Goal: Task Accomplishment & Management: Use online tool/utility

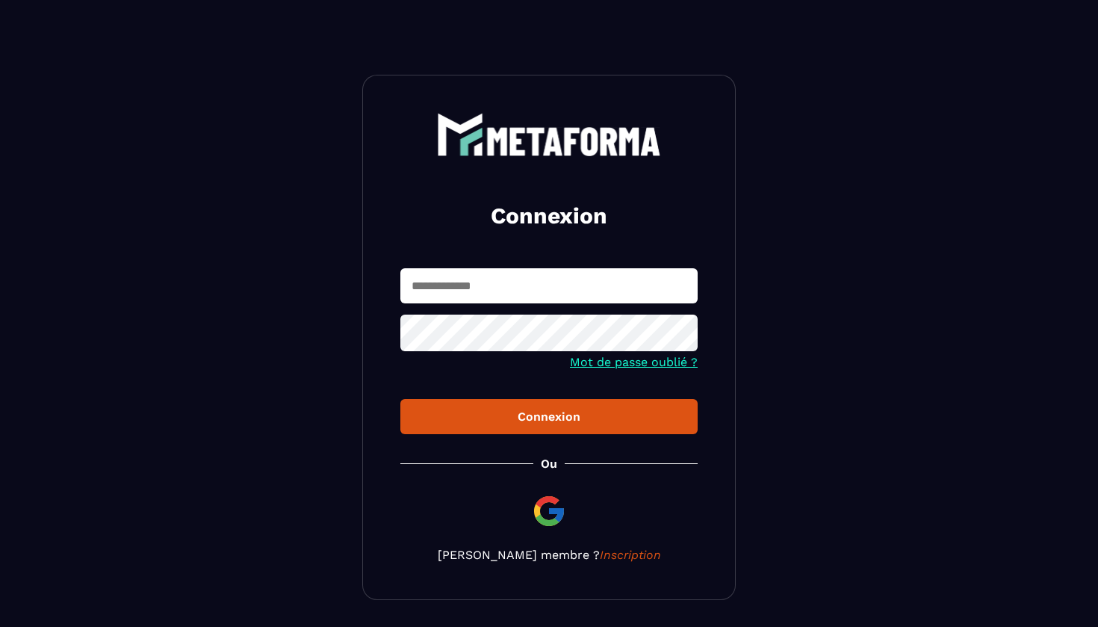
type input "**********"
click at [563, 419] on div "Connexion" at bounding box center [548, 416] width 273 height 14
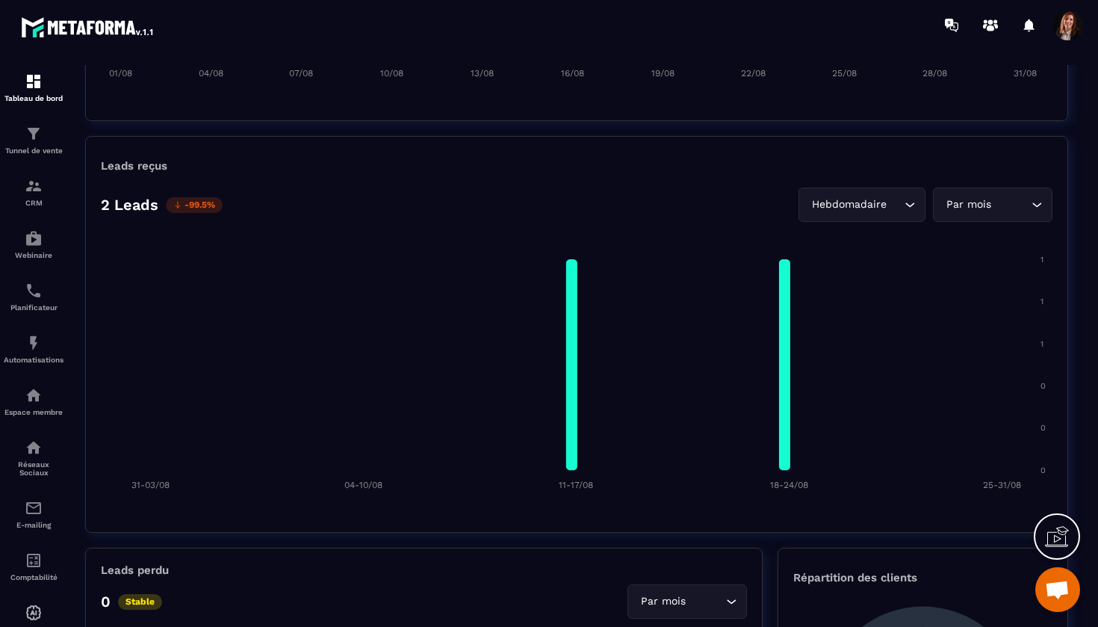
scroll to position [1039, 0]
click at [32, 288] on img at bounding box center [34, 291] width 18 height 18
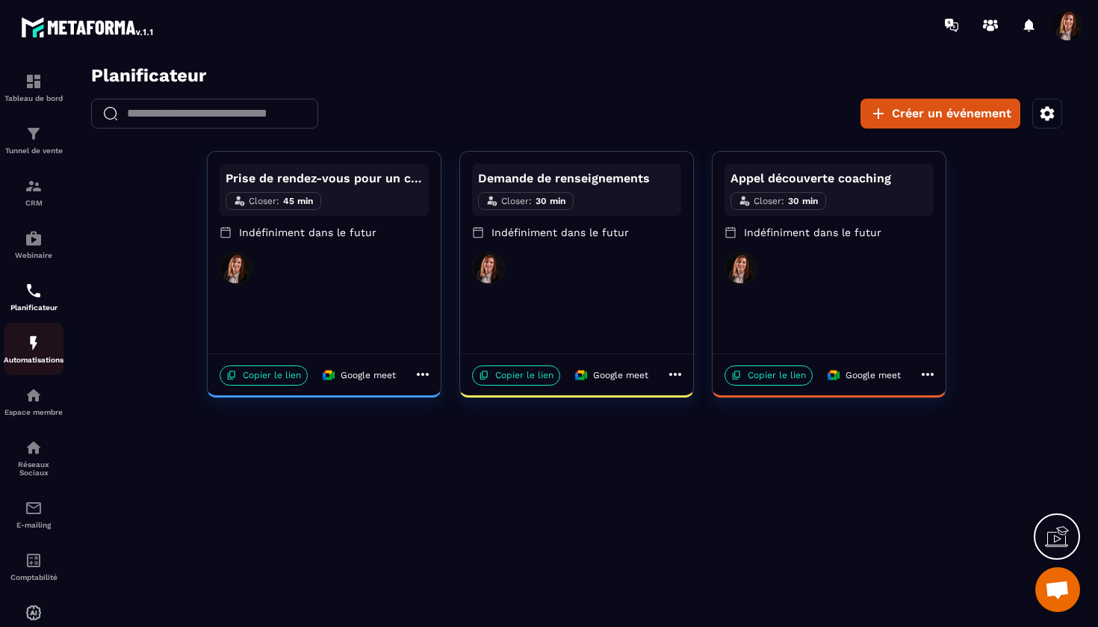
click at [37, 352] on div "Automatisations" at bounding box center [34, 349] width 60 height 30
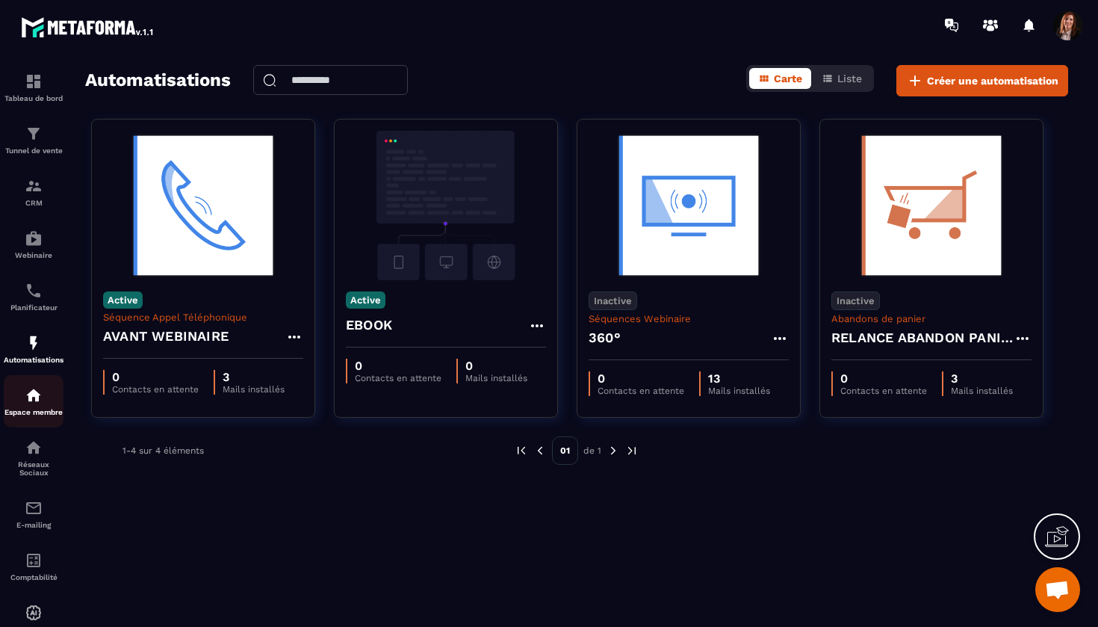
click at [34, 406] on div "Espace membre" at bounding box center [34, 401] width 60 height 30
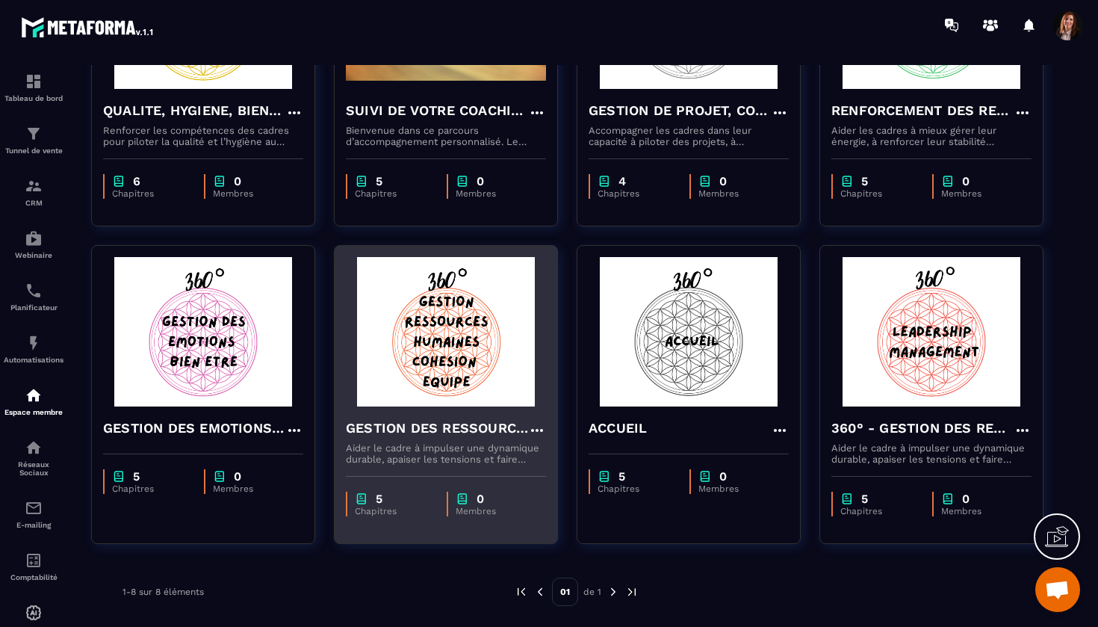
scroll to position [250, 0]
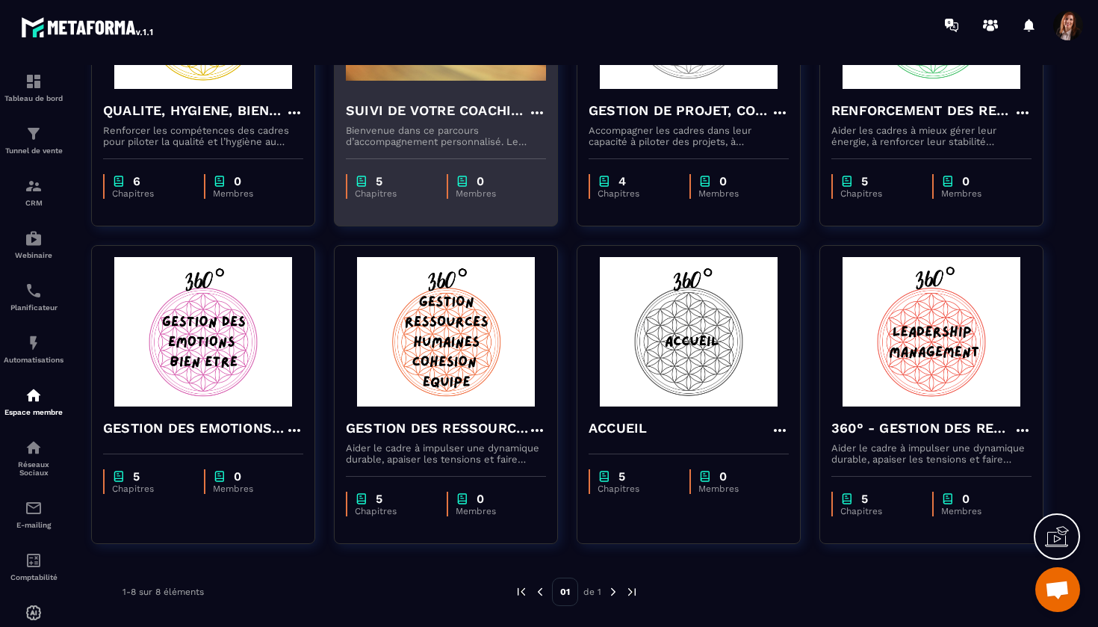
click at [414, 111] on h4 "SUIVI DE VOTRE COACHING" at bounding box center [437, 110] width 182 height 21
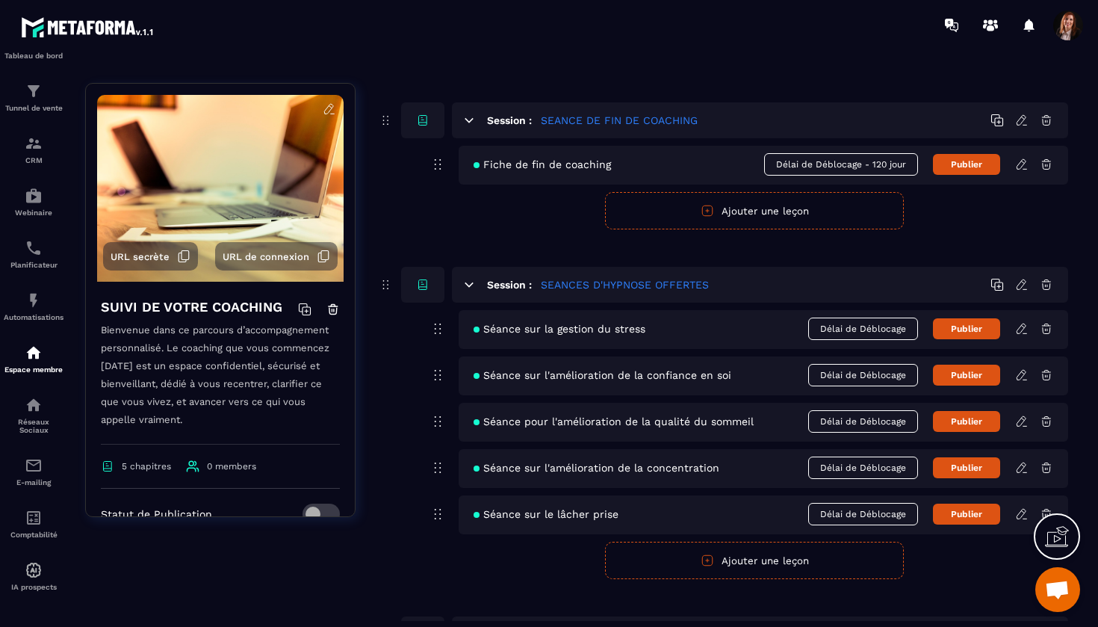
scroll to position [559, 0]
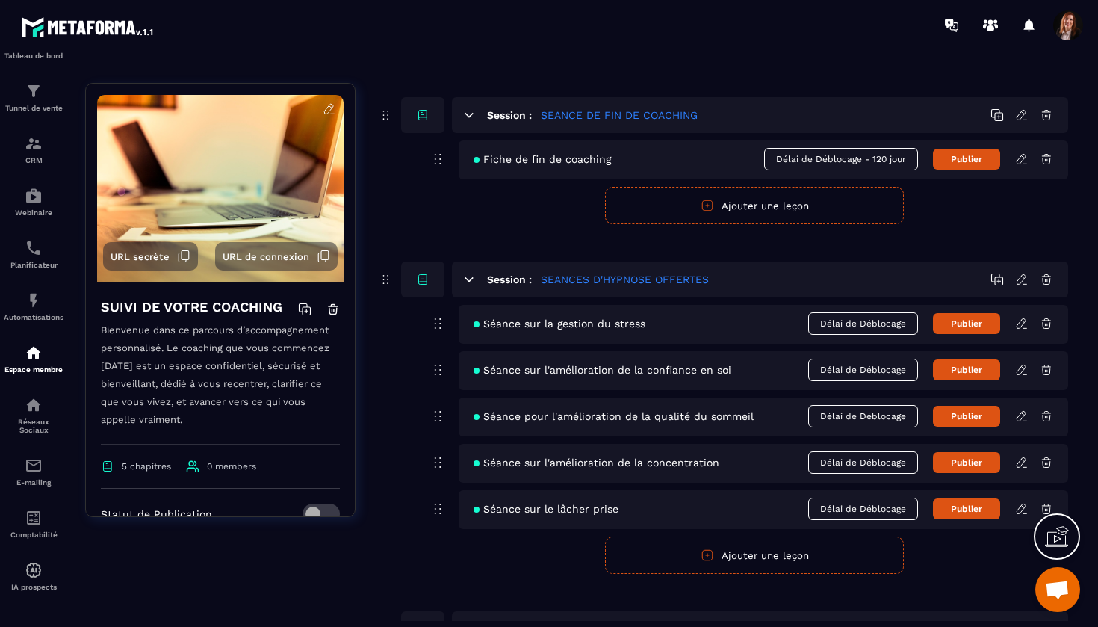
click at [1022, 512] on icon at bounding box center [1021, 508] width 13 height 13
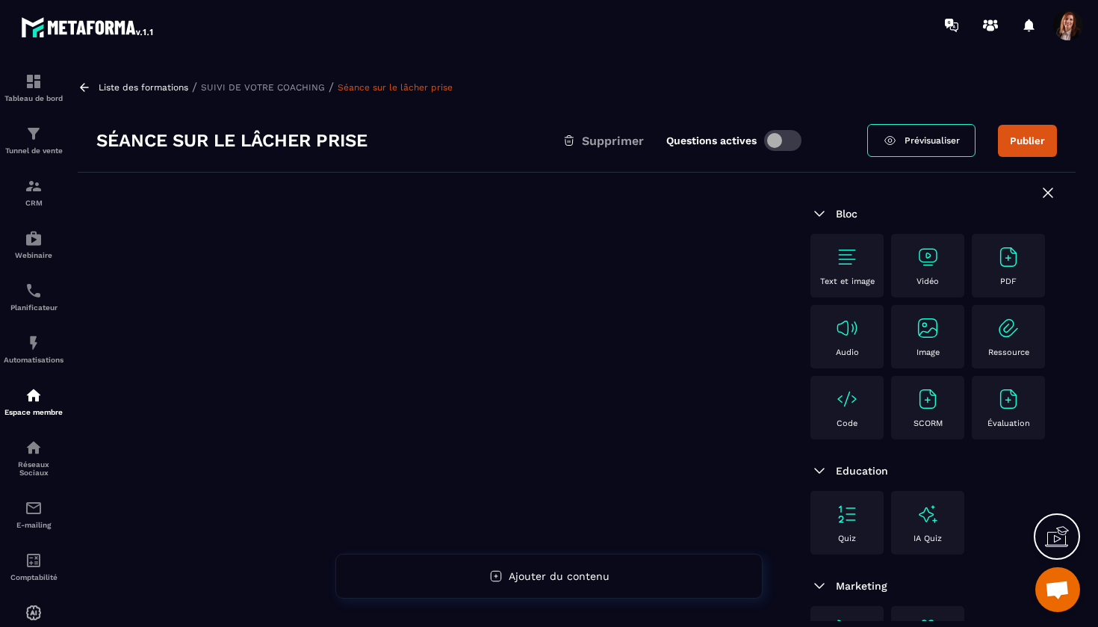
click at [376, 141] on div "Séance sur le lâcher prise Supprimer Questions actives" at bounding box center [481, 140] width 771 height 24
click at [345, 139] on h3 "Séance sur le lâcher prise" at bounding box center [231, 140] width 271 height 24
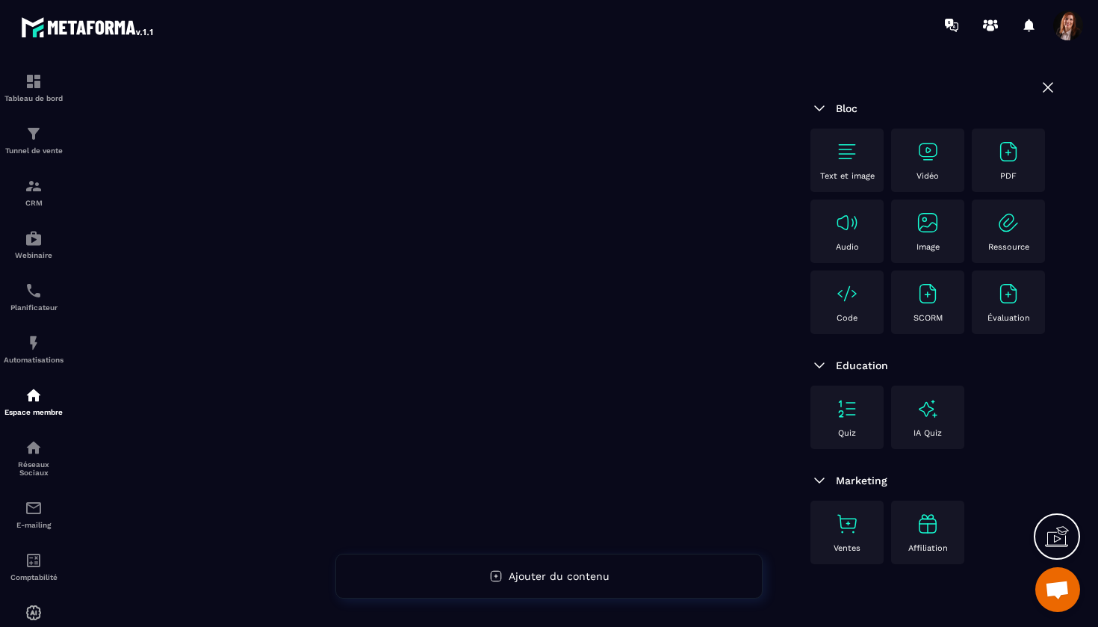
click at [1045, 80] on icon at bounding box center [1048, 87] width 18 height 18
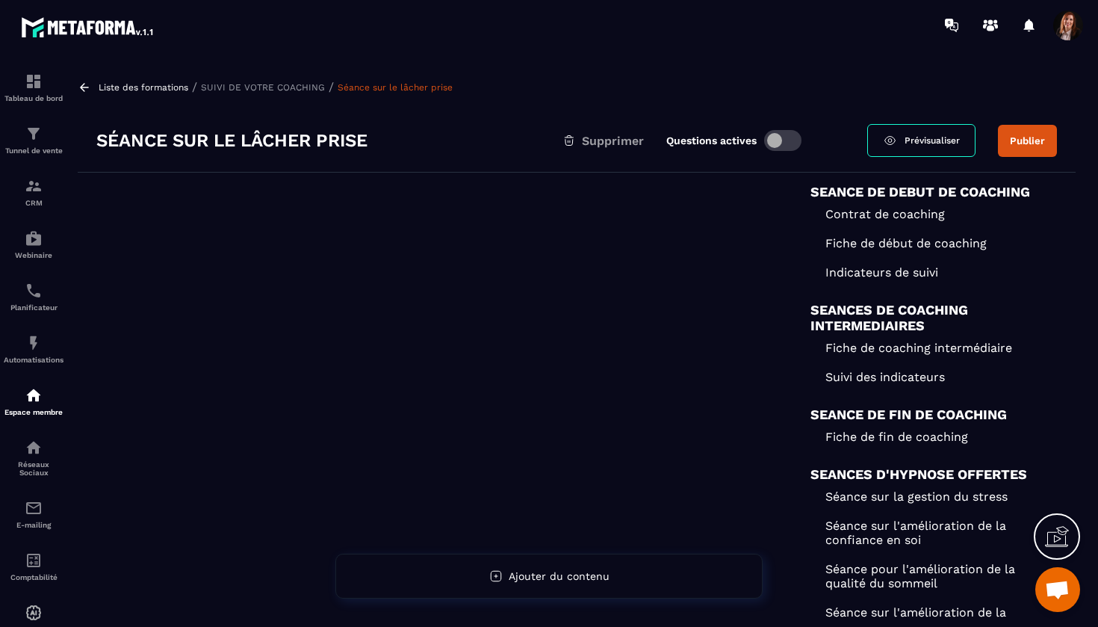
click at [273, 83] on p "SUIVI DE VOTRE COACHING" at bounding box center [263, 87] width 124 height 10
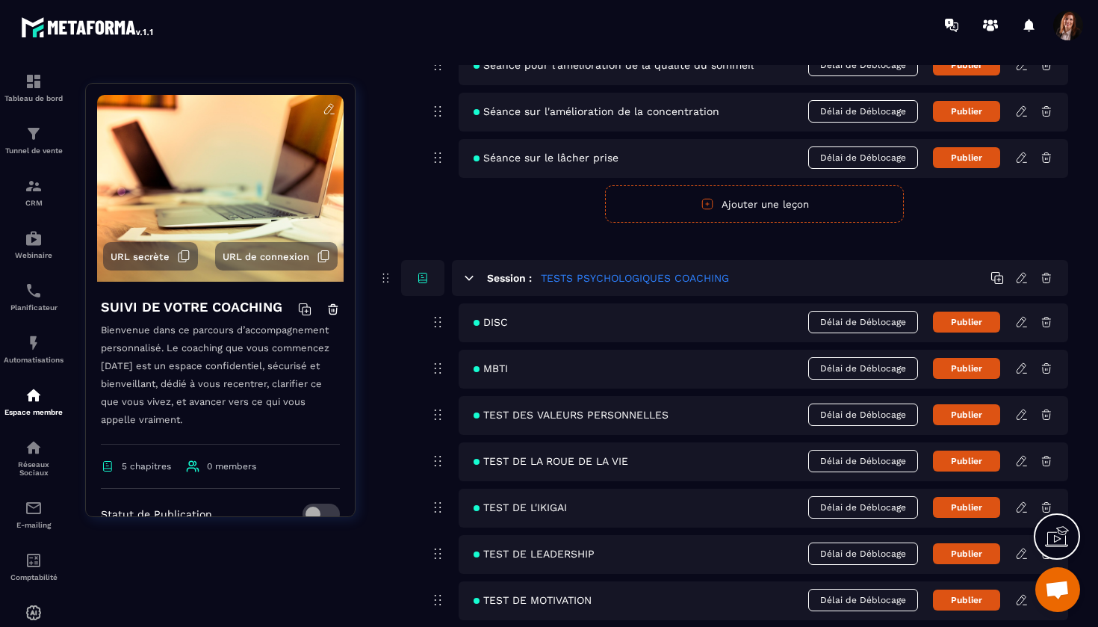
scroll to position [908, 0]
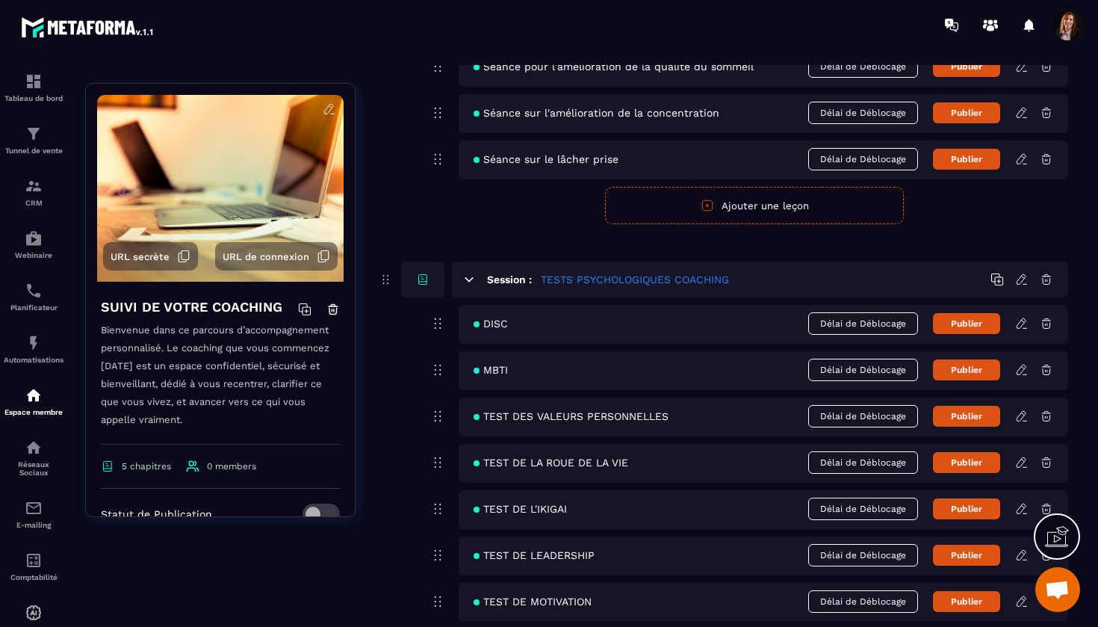
click at [1023, 159] on icon at bounding box center [1020, 159] width 9 height 10
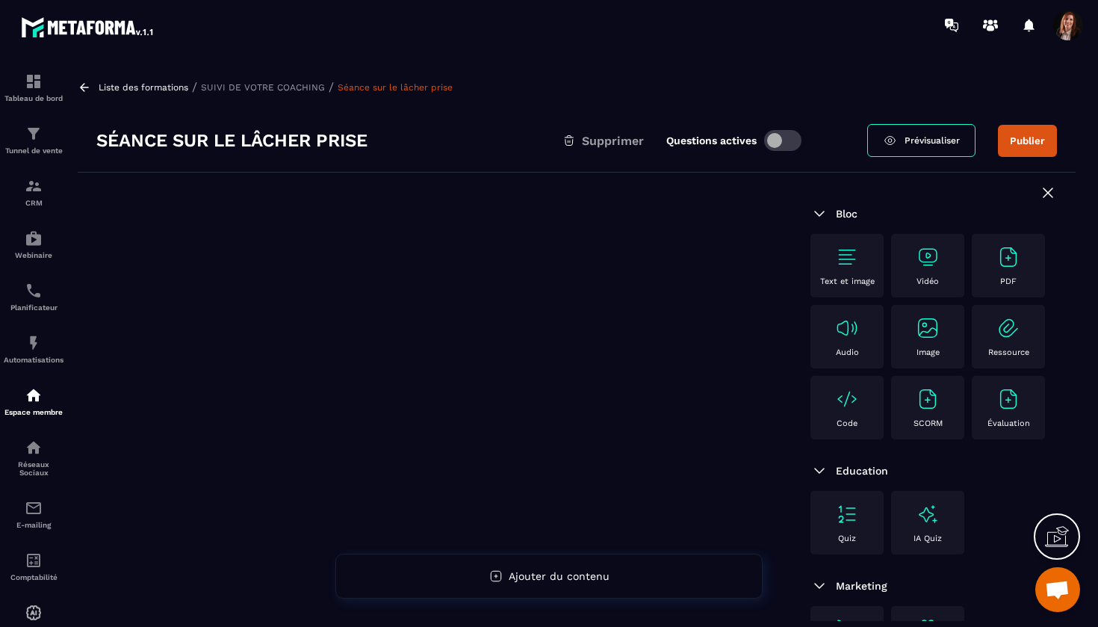
click at [367, 140] on h3 "Séance sur le lâcher prise" at bounding box center [231, 140] width 271 height 24
click at [33, 467] on p "Réseaux Sociaux" at bounding box center [34, 468] width 60 height 16
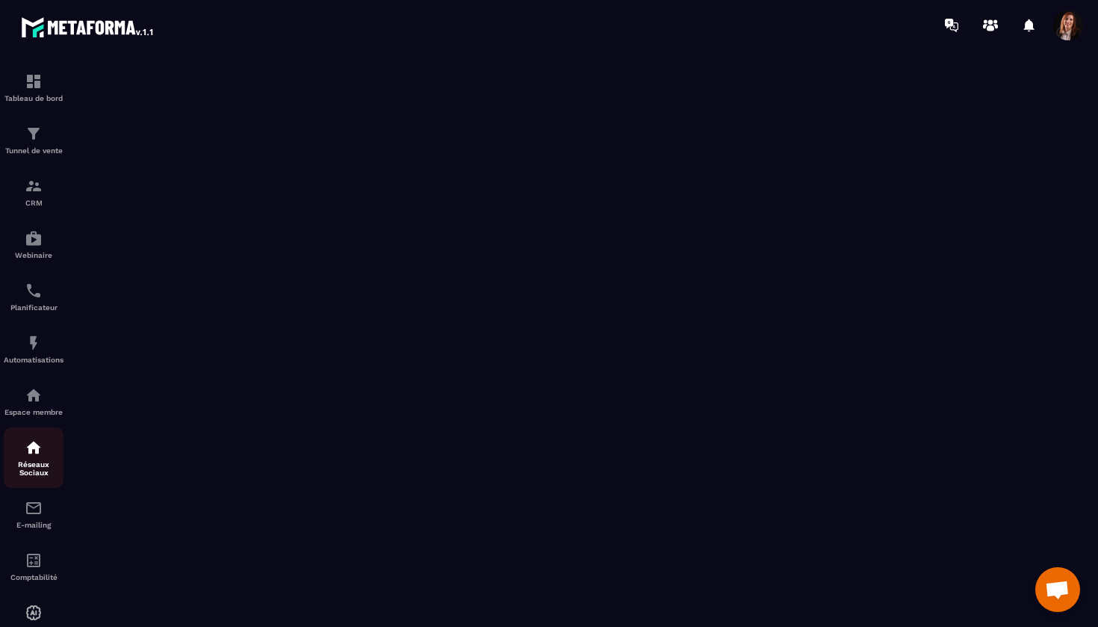
click at [34, 459] on div "Réseaux Sociaux" at bounding box center [34, 457] width 60 height 38
click at [34, 512] on img at bounding box center [34, 508] width 18 height 18
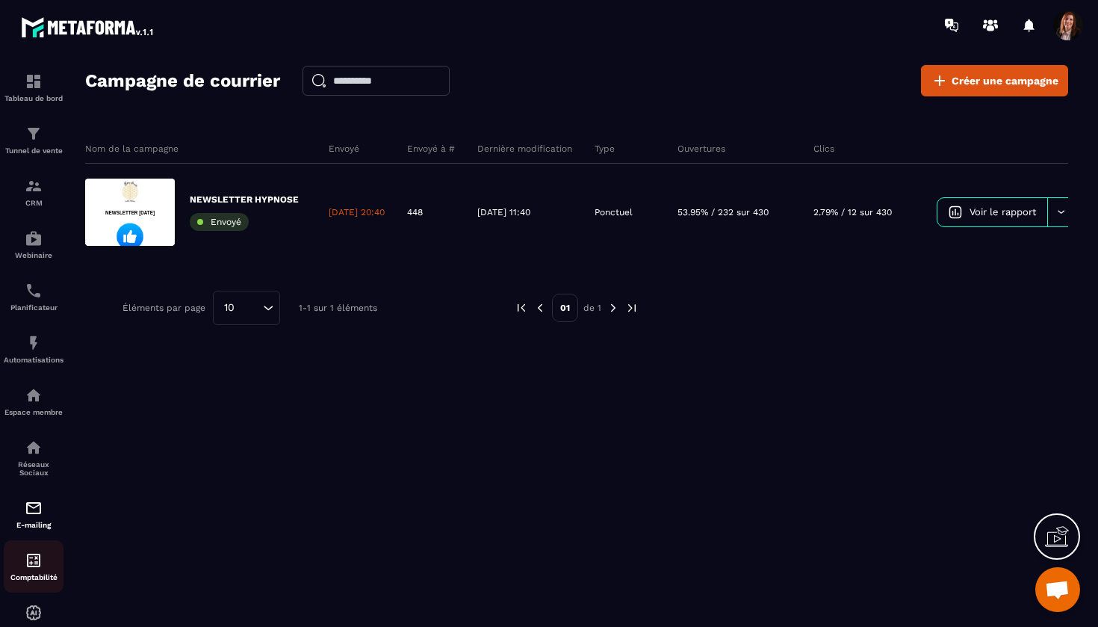
click at [32, 555] on img at bounding box center [34, 560] width 18 height 18
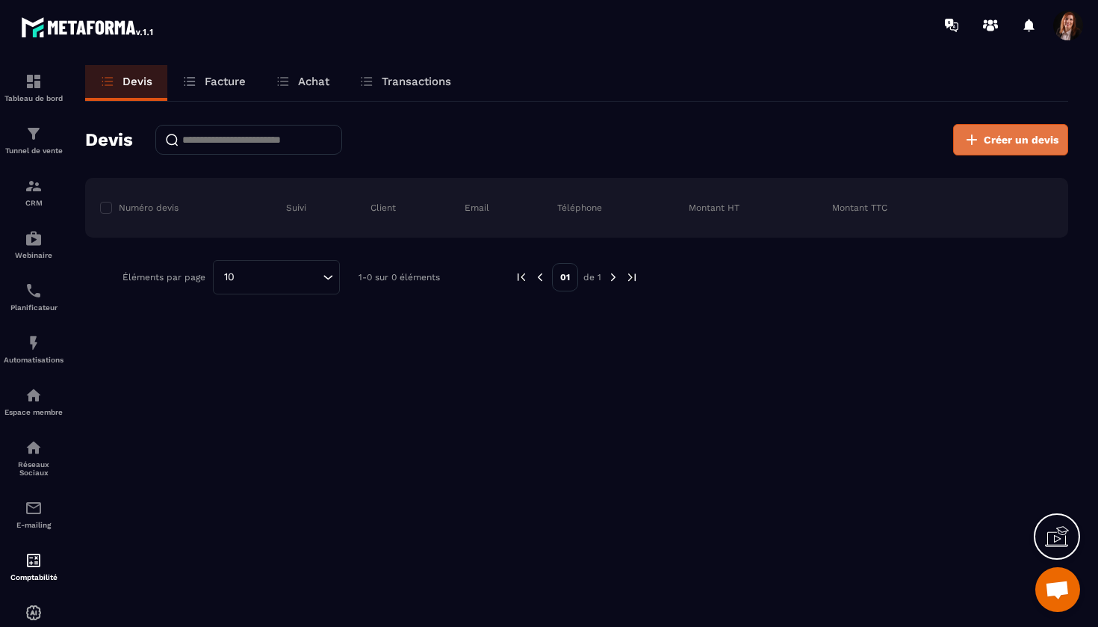
click at [1008, 140] on span "Créer un devis" at bounding box center [1020, 139] width 75 height 15
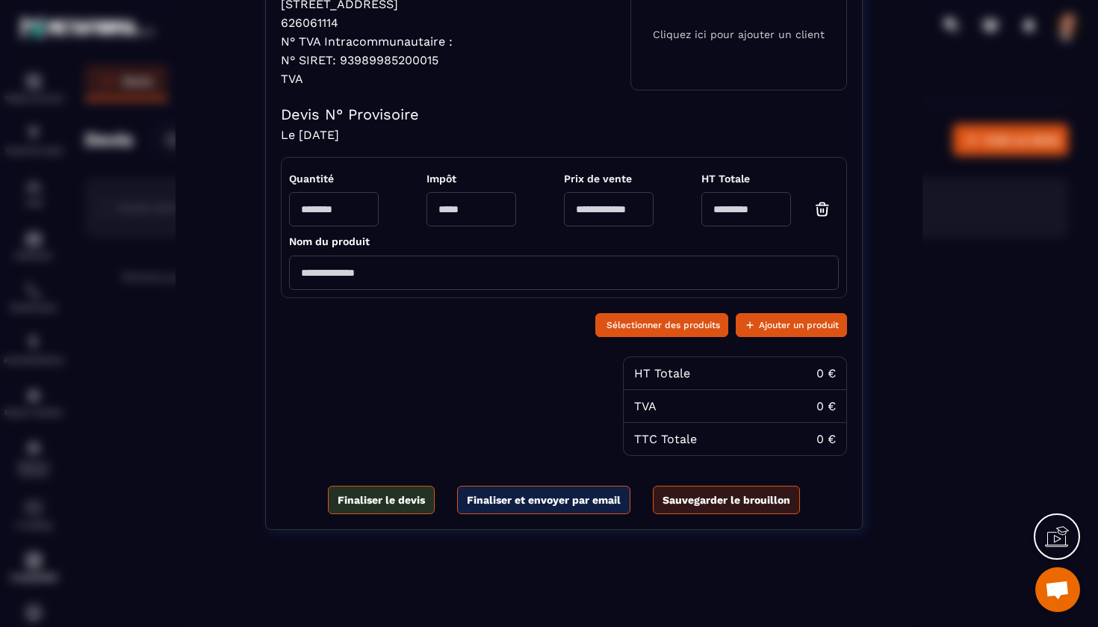
scroll to position [264, 0]
click at [665, 329] on span "Sélectionner des produits" at bounding box center [663, 324] width 114 height 15
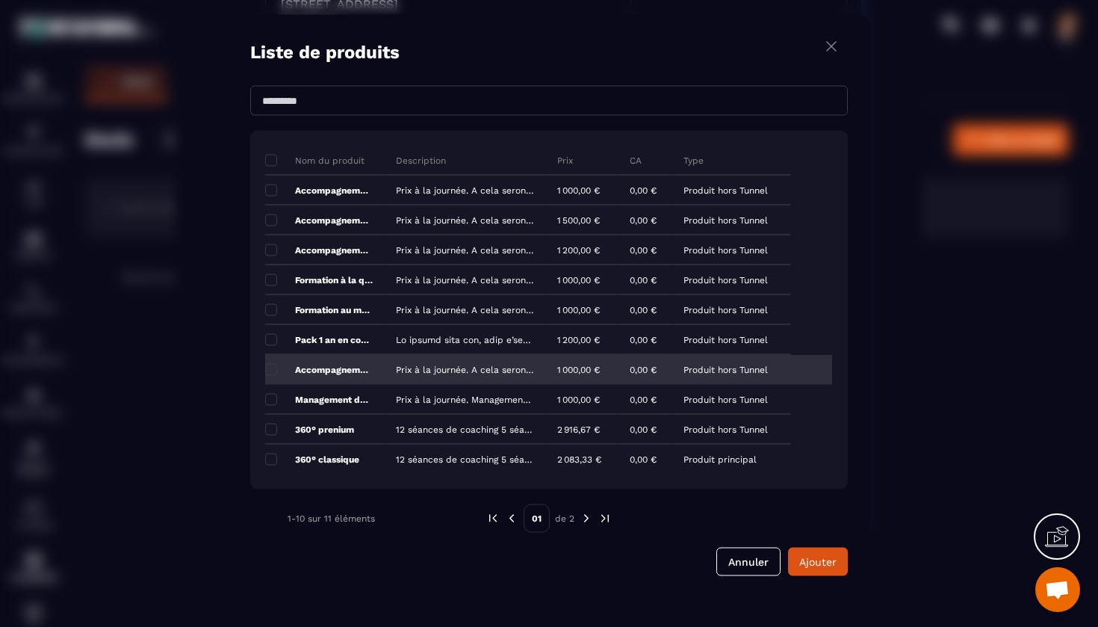
scroll to position [0, 0]
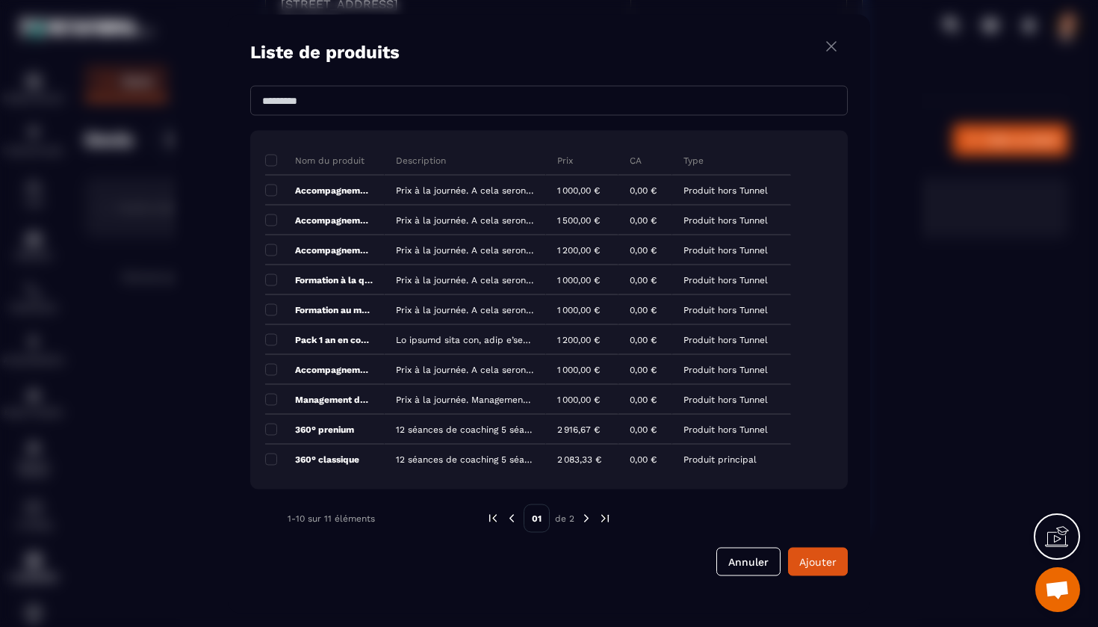
click at [829, 49] on img "Modal window" at bounding box center [831, 46] width 18 height 19
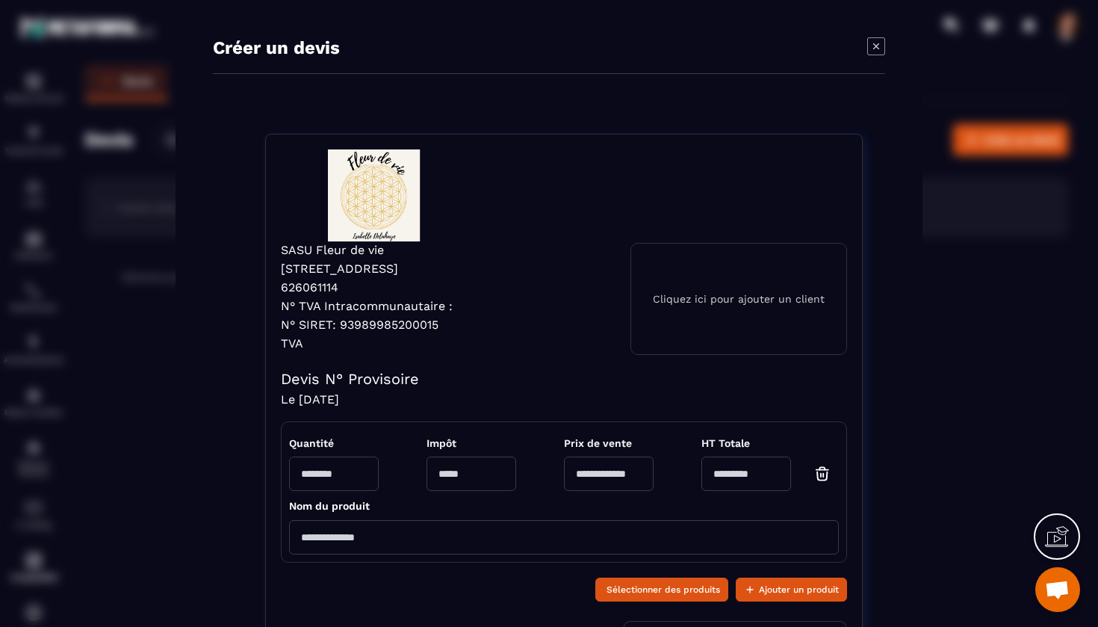
click at [880, 49] on icon "Modal window" at bounding box center [876, 46] width 18 height 18
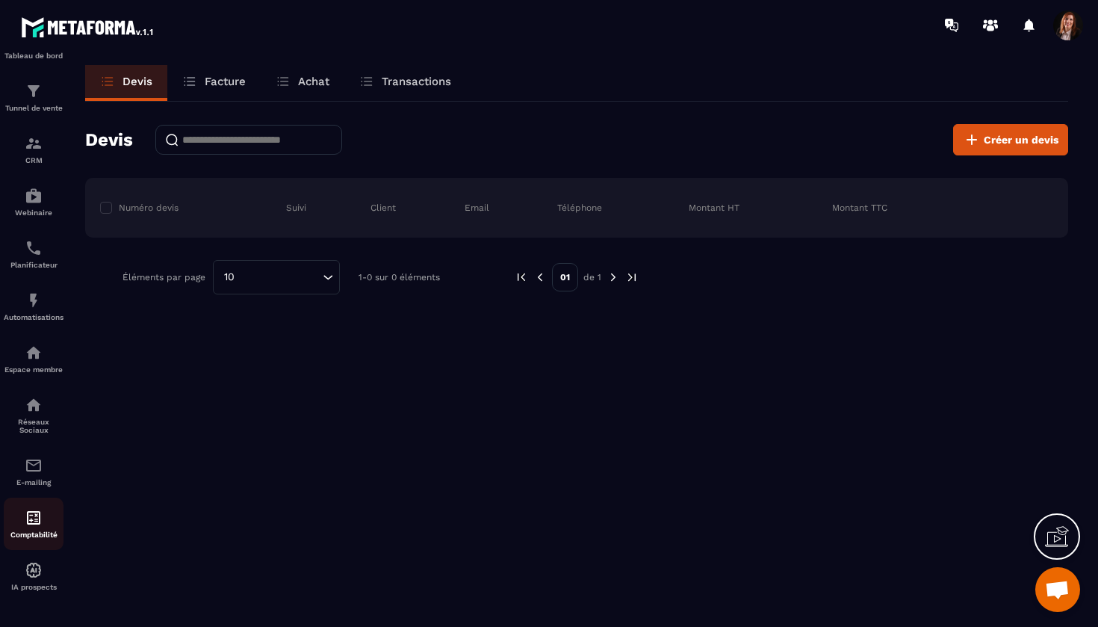
scroll to position [43, 0]
click at [35, 564] on img at bounding box center [34, 570] width 18 height 18
click at [31, 525] on img at bounding box center [34, 518] width 18 height 18
click at [37, 520] on img at bounding box center [34, 518] width 18 height 18
click at [308, 82] on p "Achat" at bounding box center [313, 81] width 31 height 13
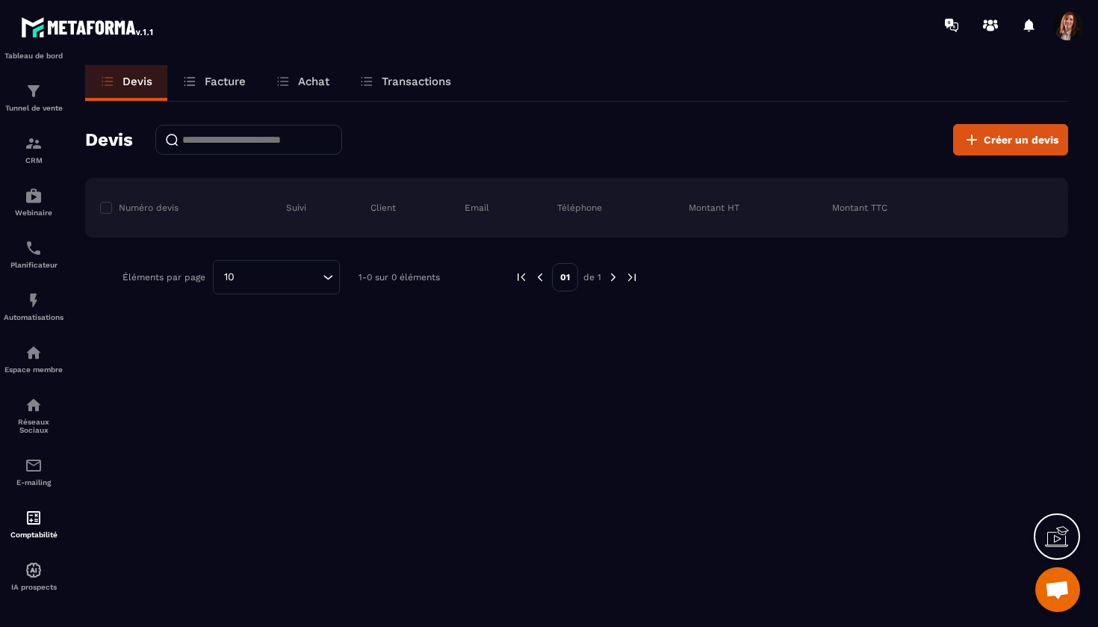
click at [308, 82] on p "Achat" at bounding box center [313, 81] width 31 height 13
click at [314, 76] on p "Achat" at bounding box center [313, 81] width 31 height 13
click at [226, 78] on p "Facture" at bounding box center [225, 81] width 41 height 13
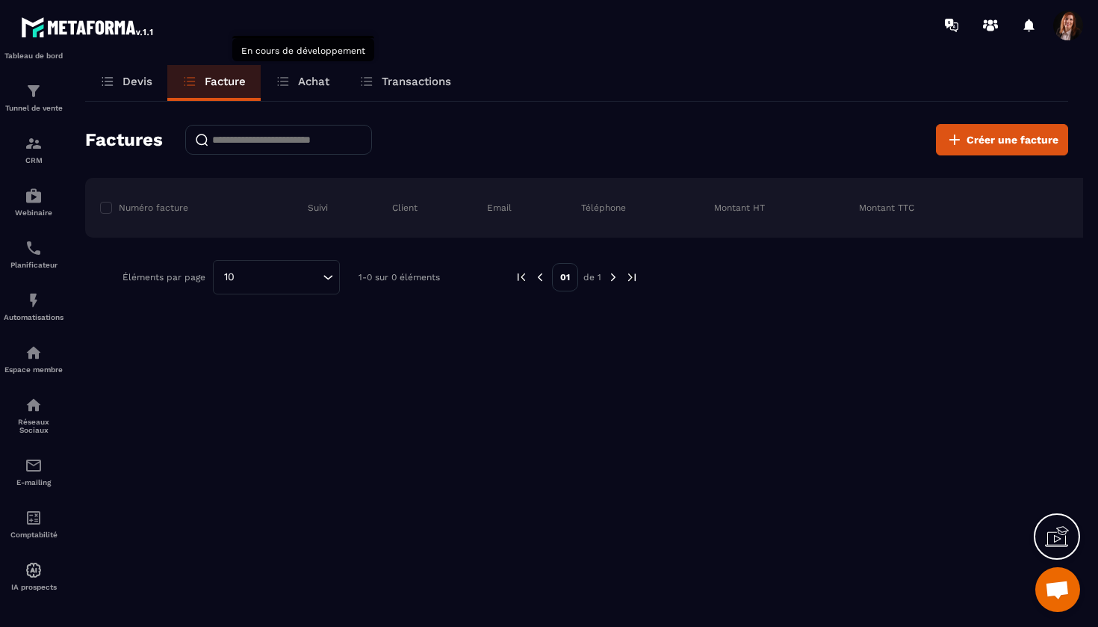
click at [302, 87] on p "Achat" at bounding box center [313, 81] width 31 height 13
click at [303, 85] on p "Achat" at bounding box center [313, 81] width 31 height 13
click at [402, 74] on div "Transactions" at bounding box center [405, 83] width 122 height 36
click at [31, 459] on img at bounding box center [34, 465] width 18 height 18
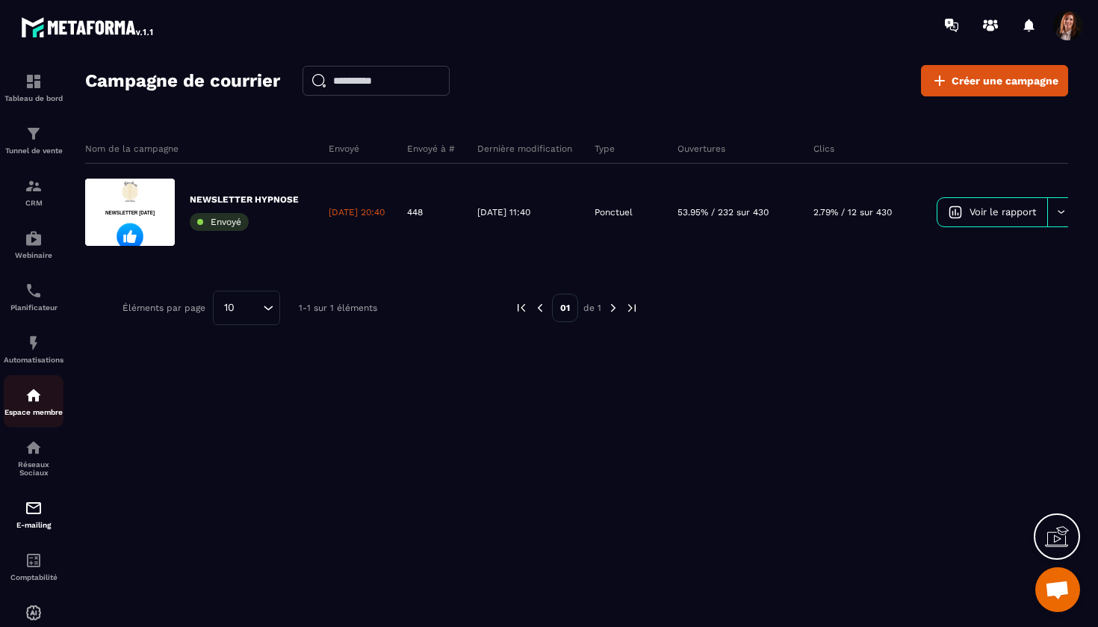
click at [33, 394] on img at bounding box center [34, 395] width 18 height 18
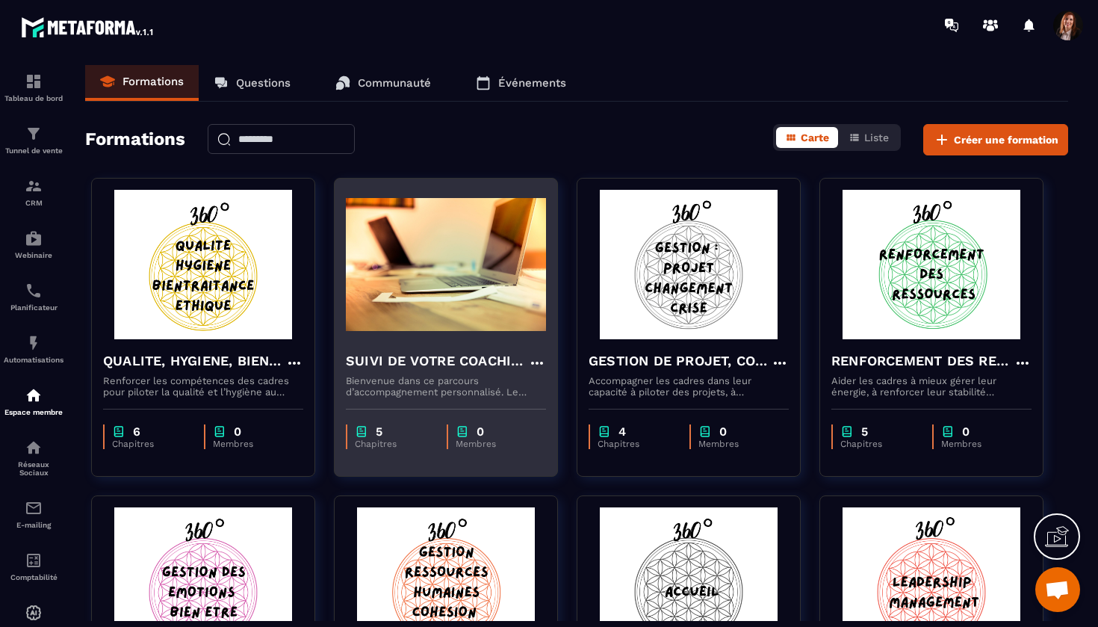
click at [413, 370] on h4 "SUIVI DE VOTRE COACHING" at bounding box center [437, 360] width 182 height 21
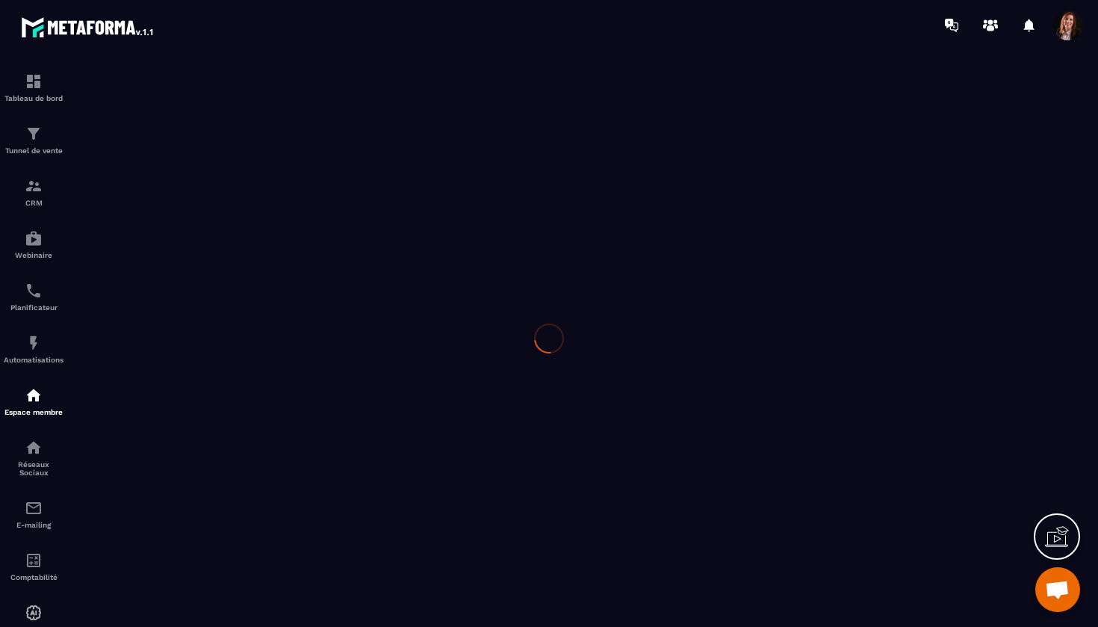
click at [413, 370] on div at bounding box center [549, 338] width 1098 height 576
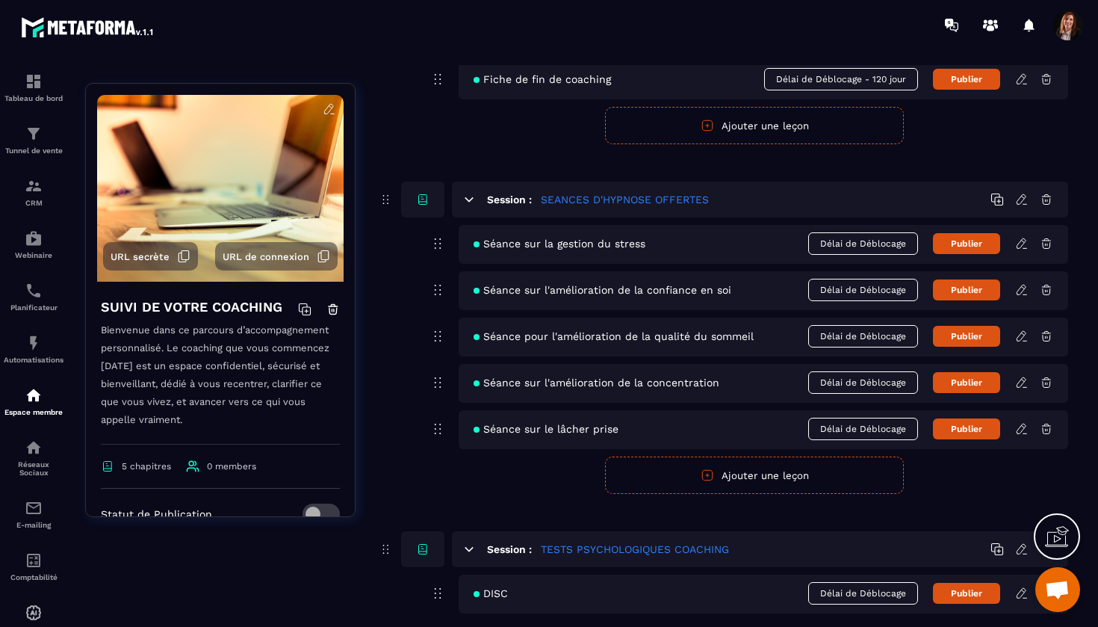
scroll to position [286, 0]
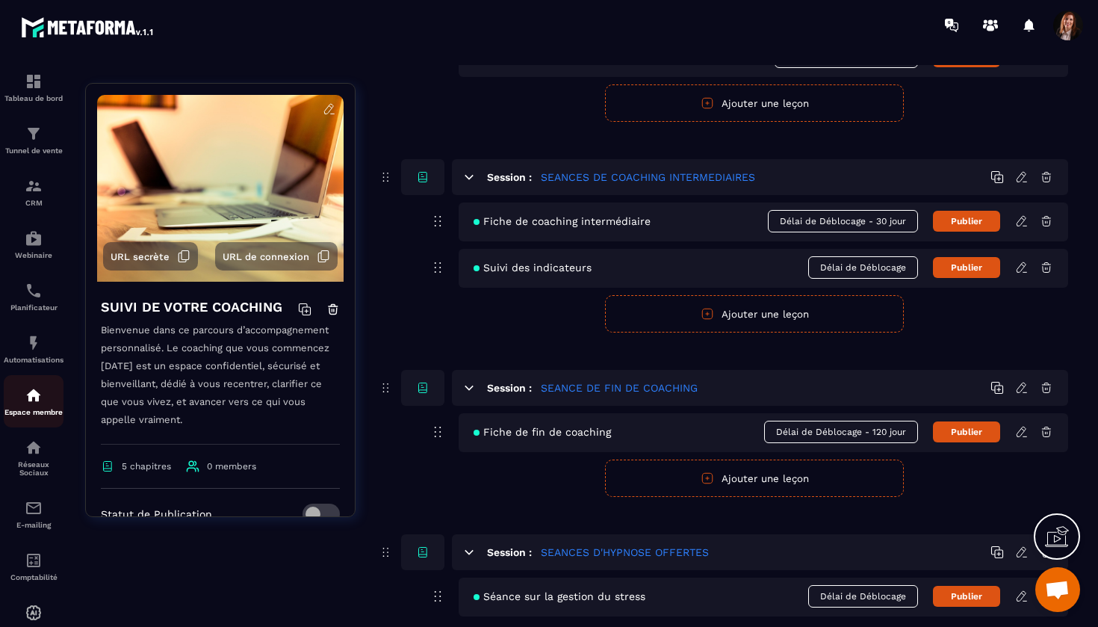
click at [34, 394] on img at bounding box center [34, 395] width 18 height 18
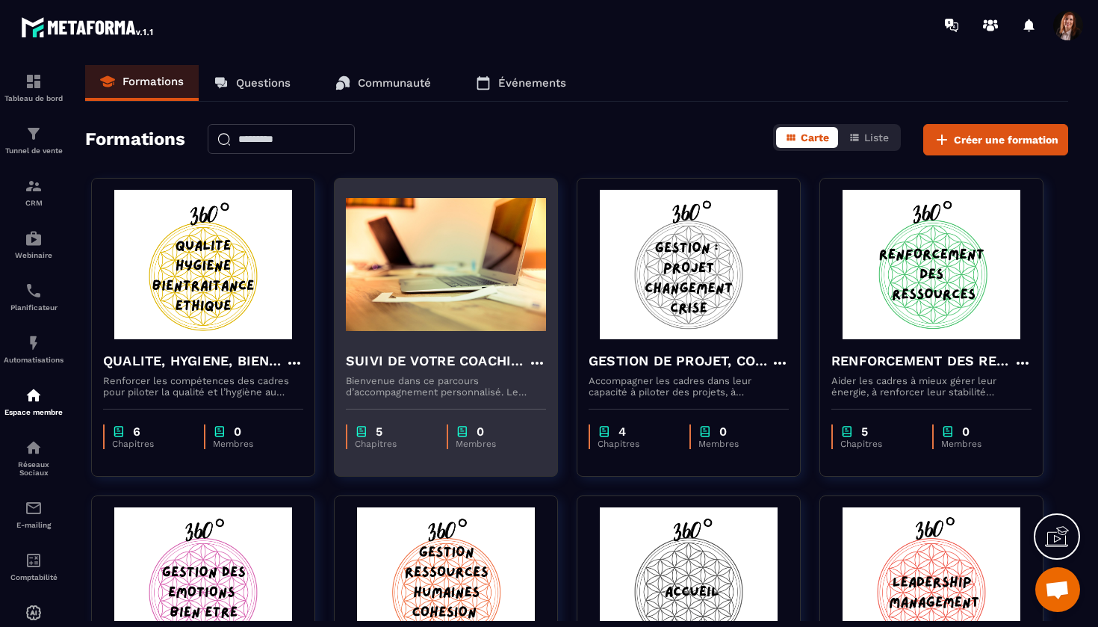
click at [536, 355] on icon at bounding box center [537, 363] width 18 height 18
click at [587, 420] on button "Dupliquer" at bounding box center [580, 420] width 93 height 27
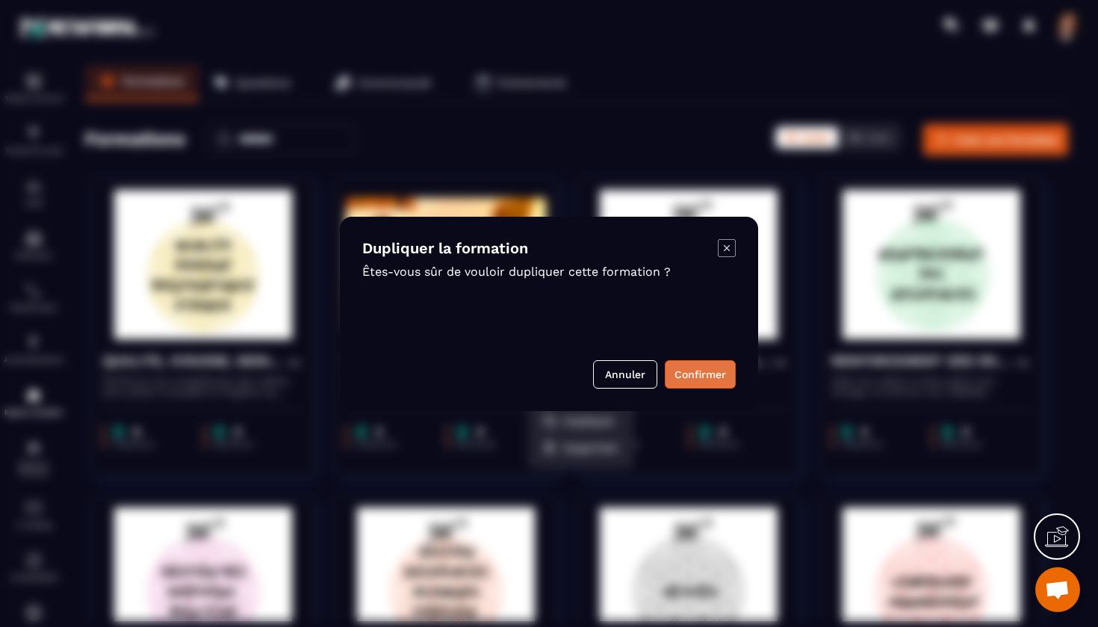
click at [700, 365] on button "Confirmer" at bounding box center [700, 374] width 71 height 28
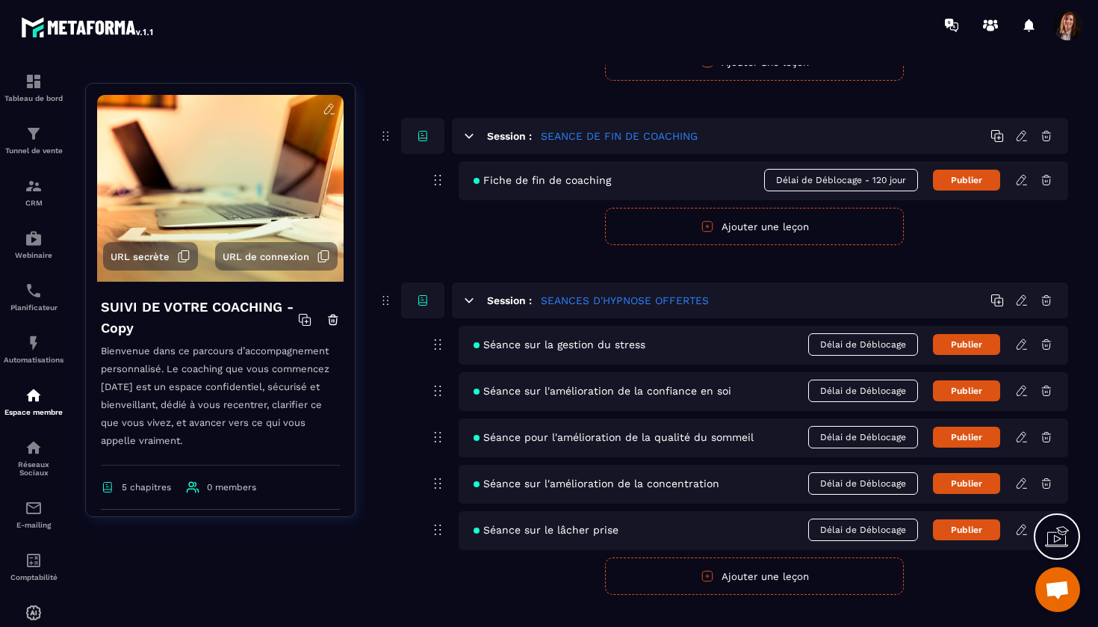
scroll to position [538, 0]
click at [1048, 296] on icon at bounding box center [1046, 300] width 9 height 10
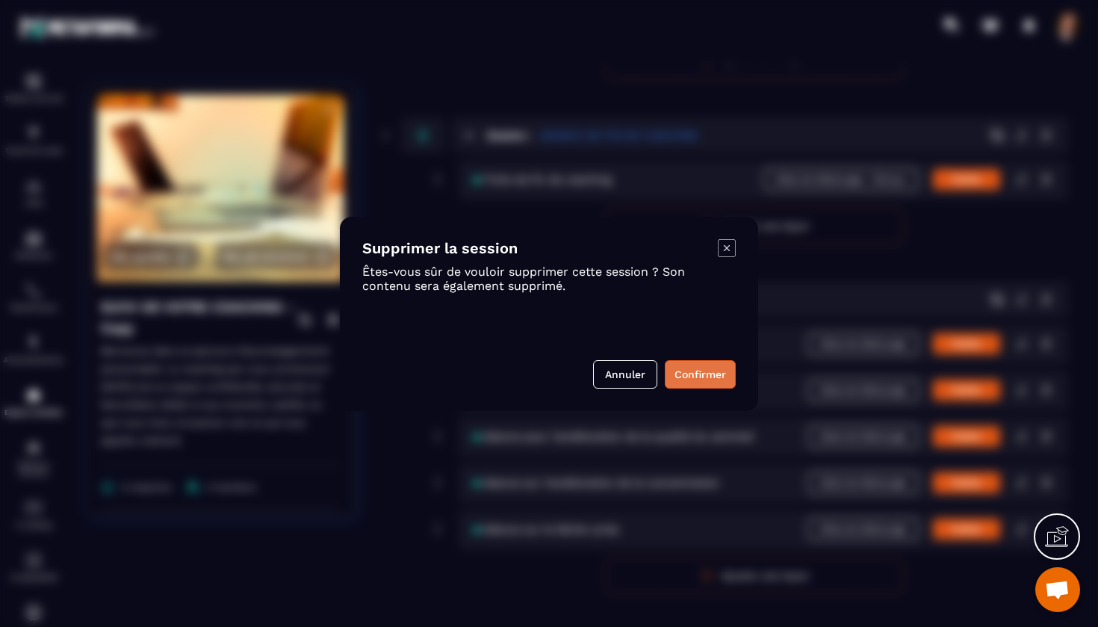
click at [689, 367] on button "Confirmer" at bounding box center [700, 374] width 71 height 28
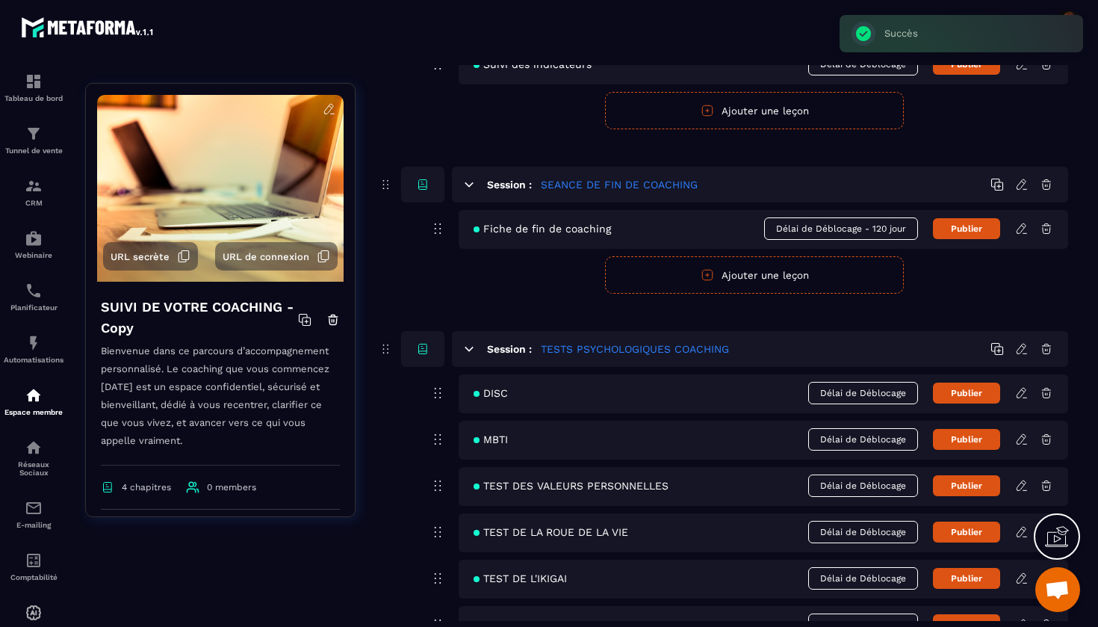
scroll to position [482, 0]
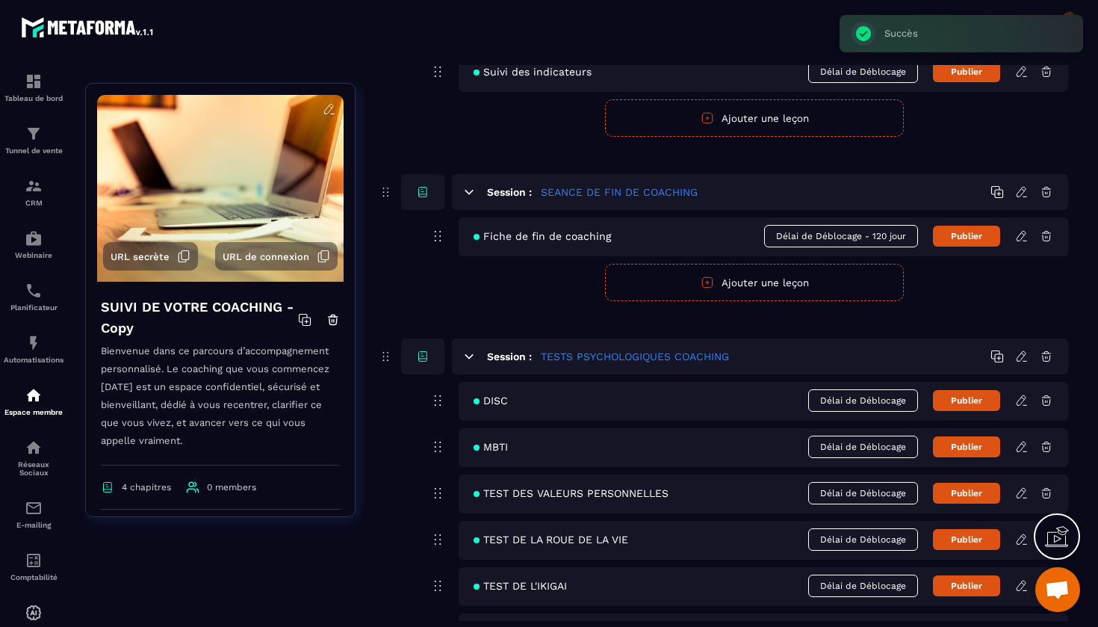
click at [1046, 357] on icon at bounding box center [1045, 355] width 13 height 13
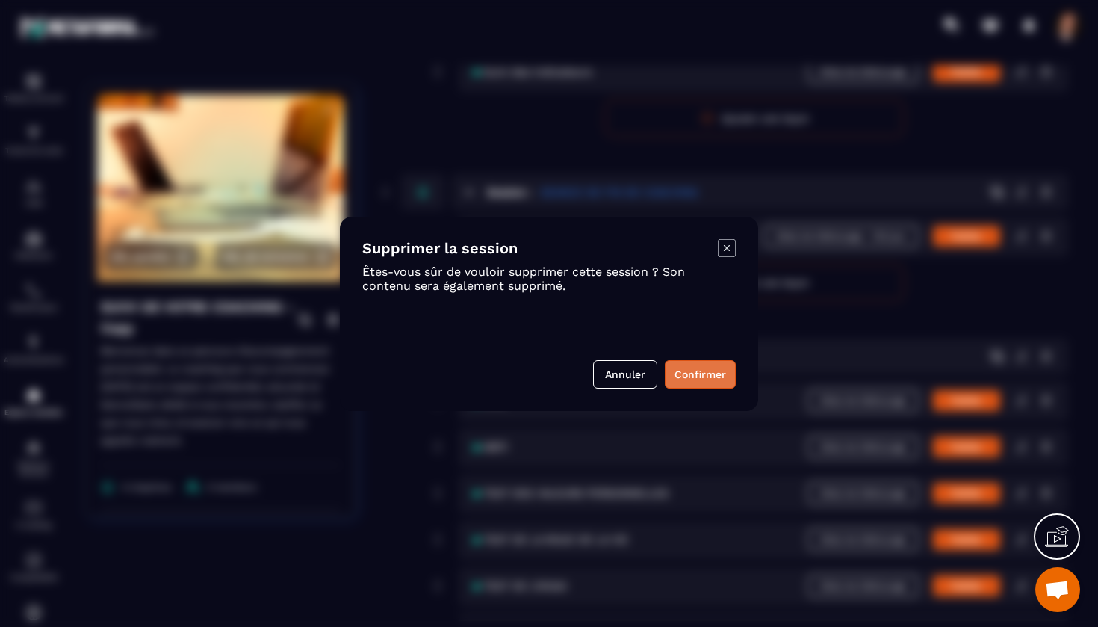
click at [703, 373] on button "Confirmer" at bounding box center [700, 374] width 71 height 28
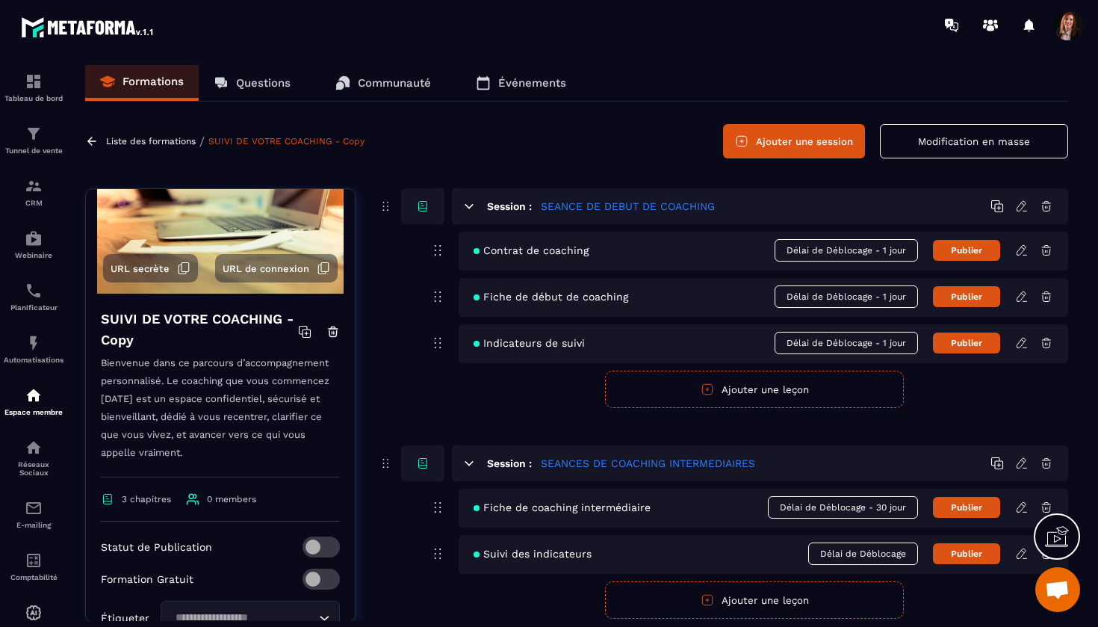
scroll to position [96, 0]
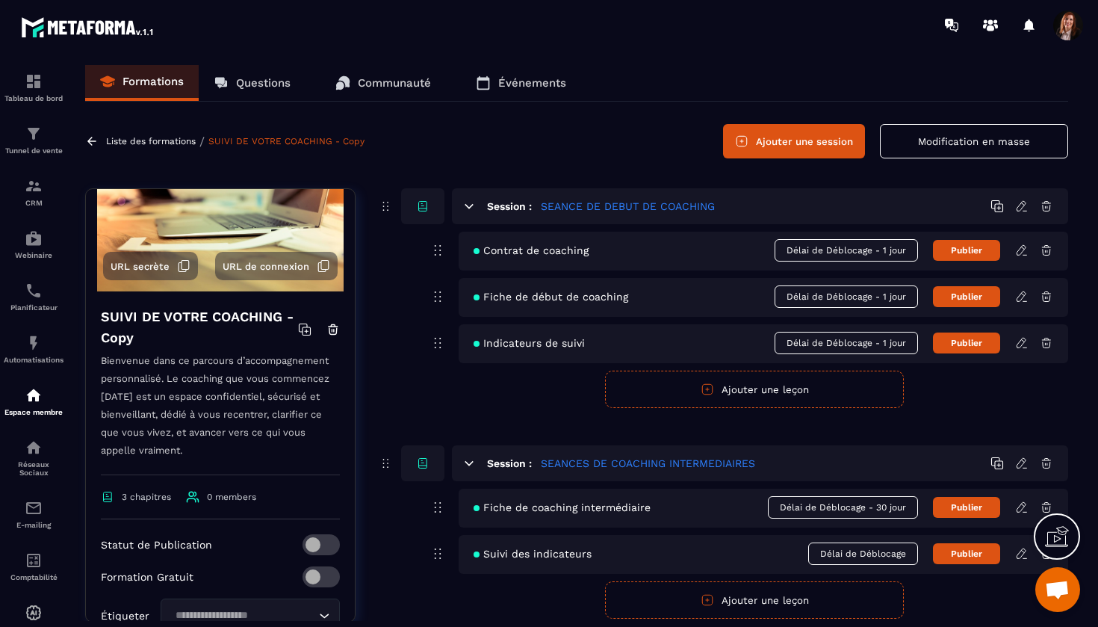
click at [138, 319] on h4 "SUIVI DE VOTRE COACHING - Copy" at bounding box center [199, 327] width 197 height 42
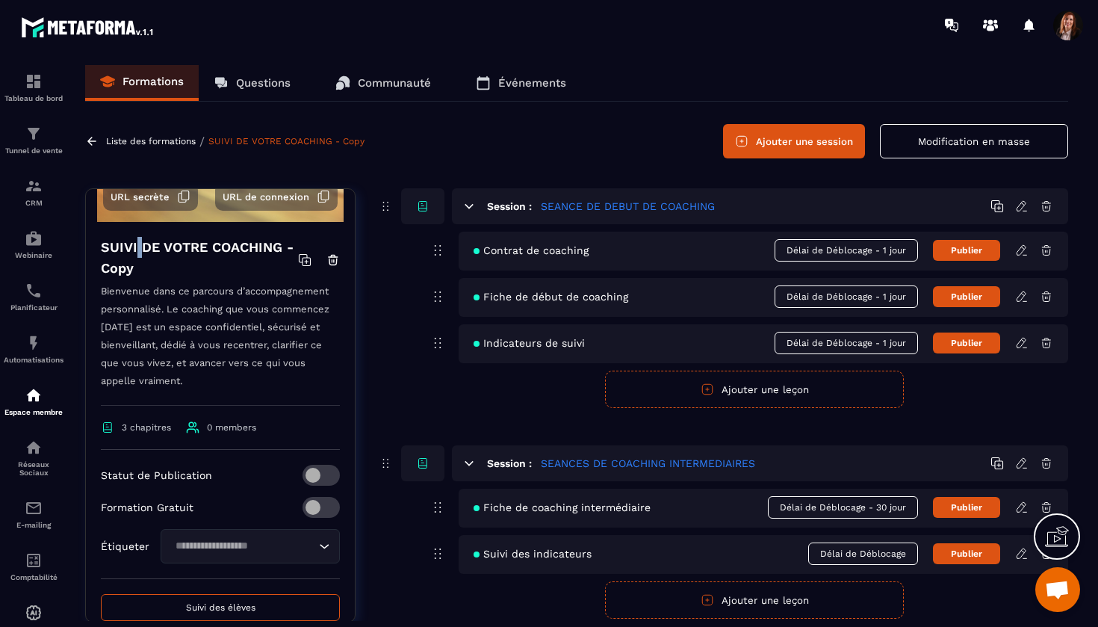
scroll to position [167, 0]
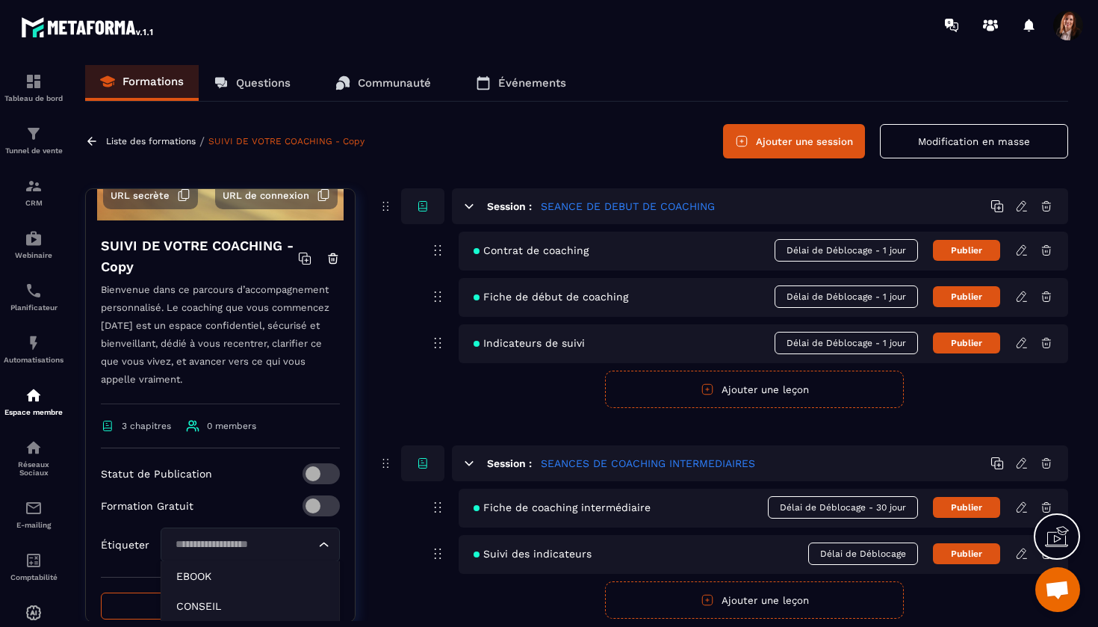
click at [326, 544] on icon "Search for option" at bounding box center [324, 544] width 15 height 15
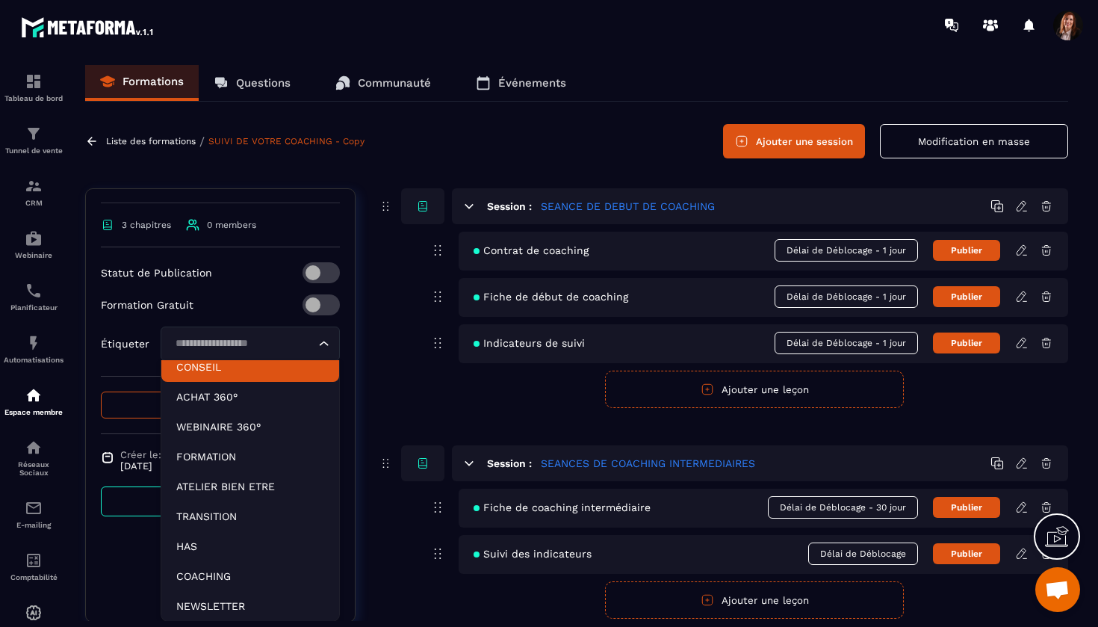
scroll to position [30, 0]
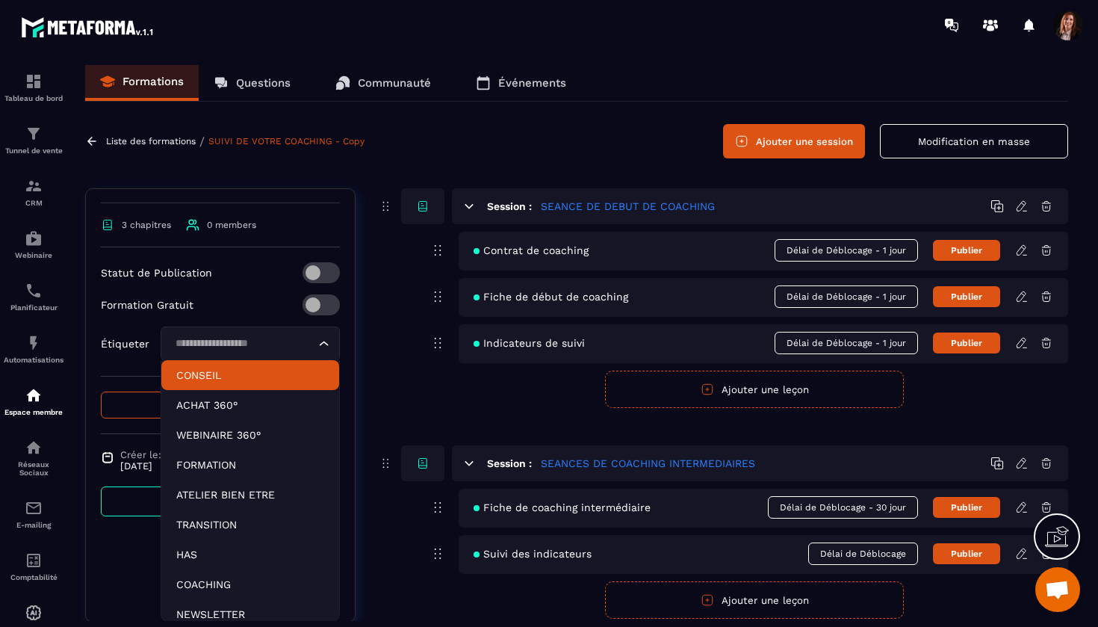
click at [262, 295] on div "Formation Gratuit" at bounding box center [220, 304] width 239 height 21
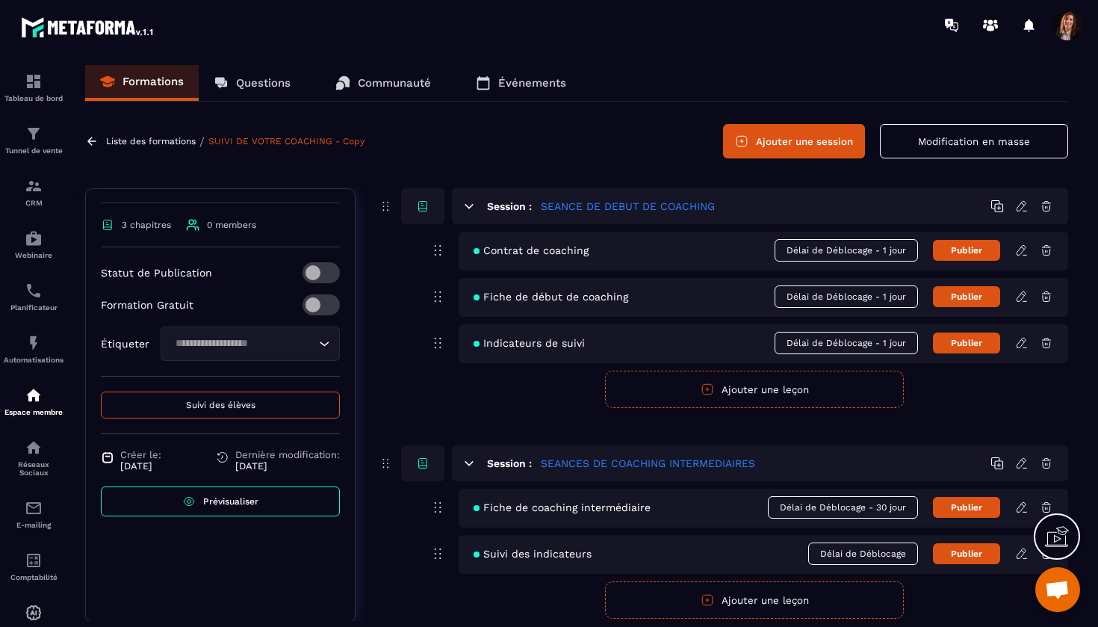
scroll to position [285, 0]
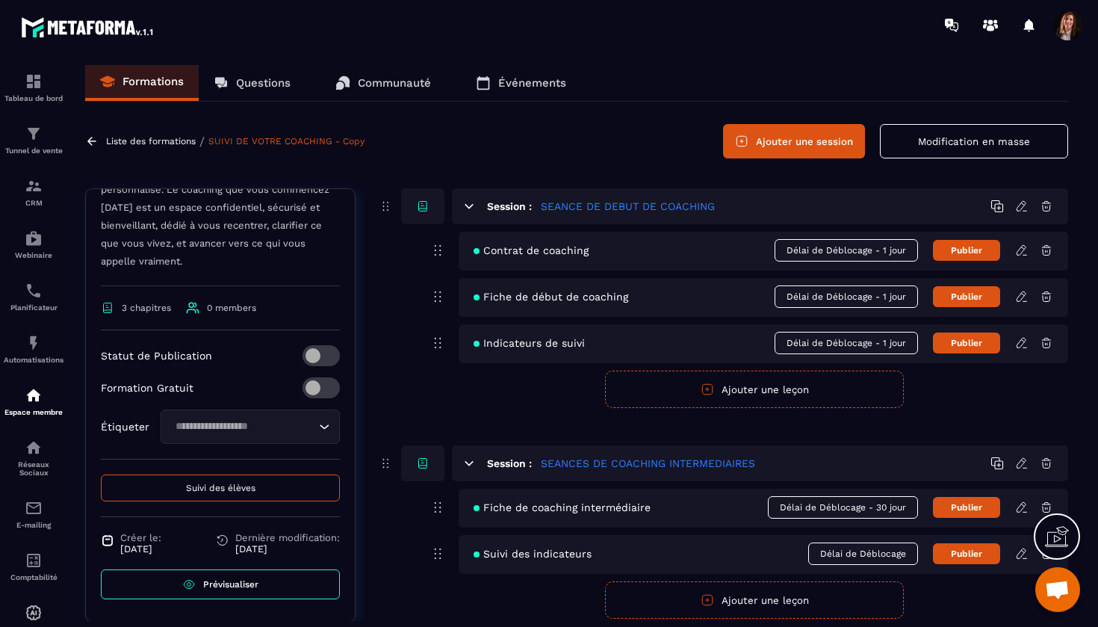
click at [273, 435] on div "Loading..." at bounding box center [250, 426] width 179 height 34
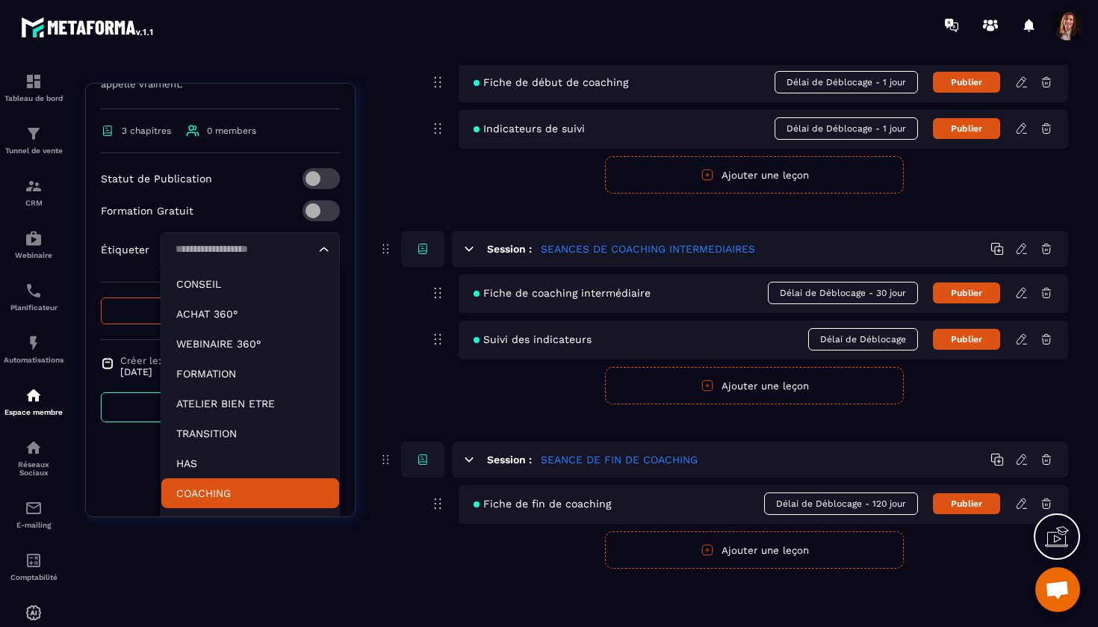
scroll to position [214, 0]
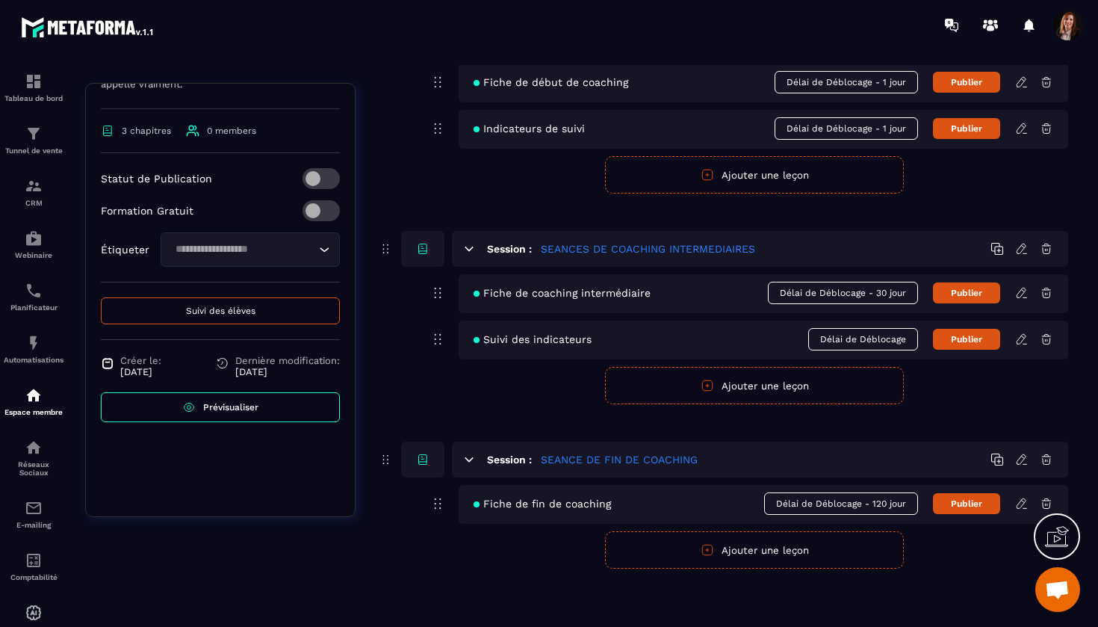
click at [381, 373] on div "Session : SEANCES DE COACHING INTERMEDIAIRES Fiche de coaching intermédiaire Dé…" at bounding box center [723, 317] width 690 height 173
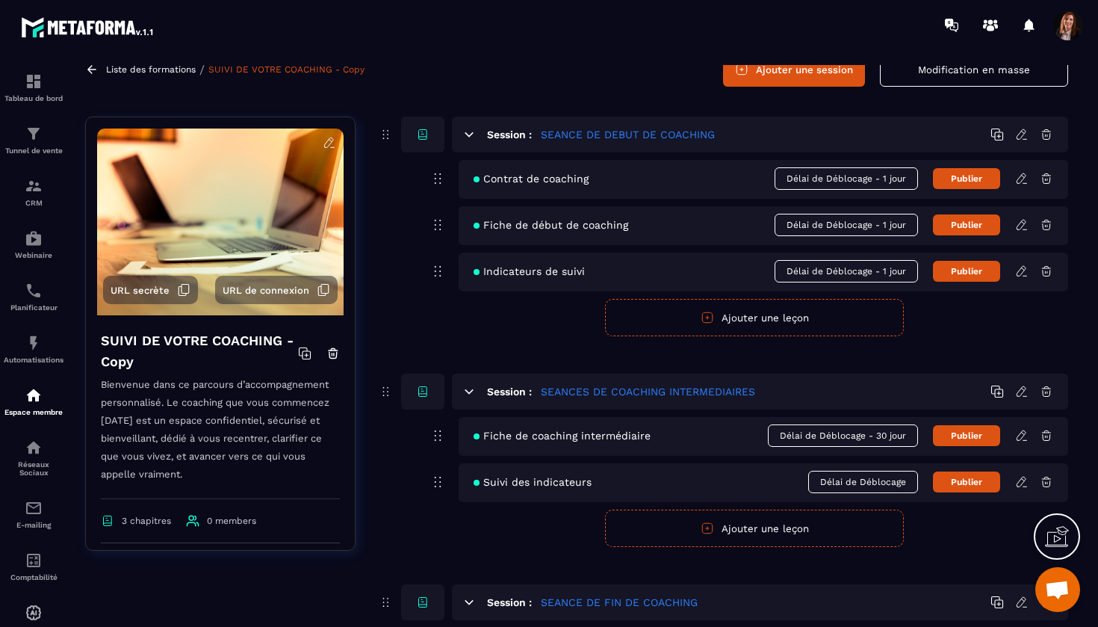
scroll to position [12, 0]
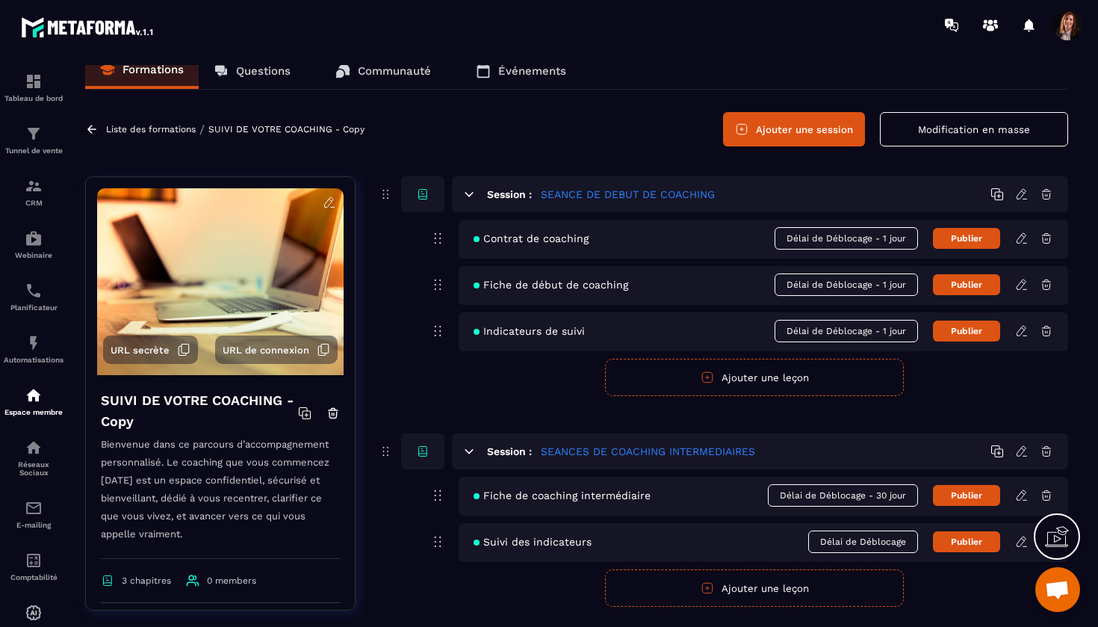
click at [266, 128] on link "SUIVI DE VOTRE COACHING - Copy" at bounding box center [286, 129] width 156 height 10
click at [231, 391] on h4 "SUIVI DE VOTRE COACHING - Copy" at bounding box center [199, 411] width 197 height 42
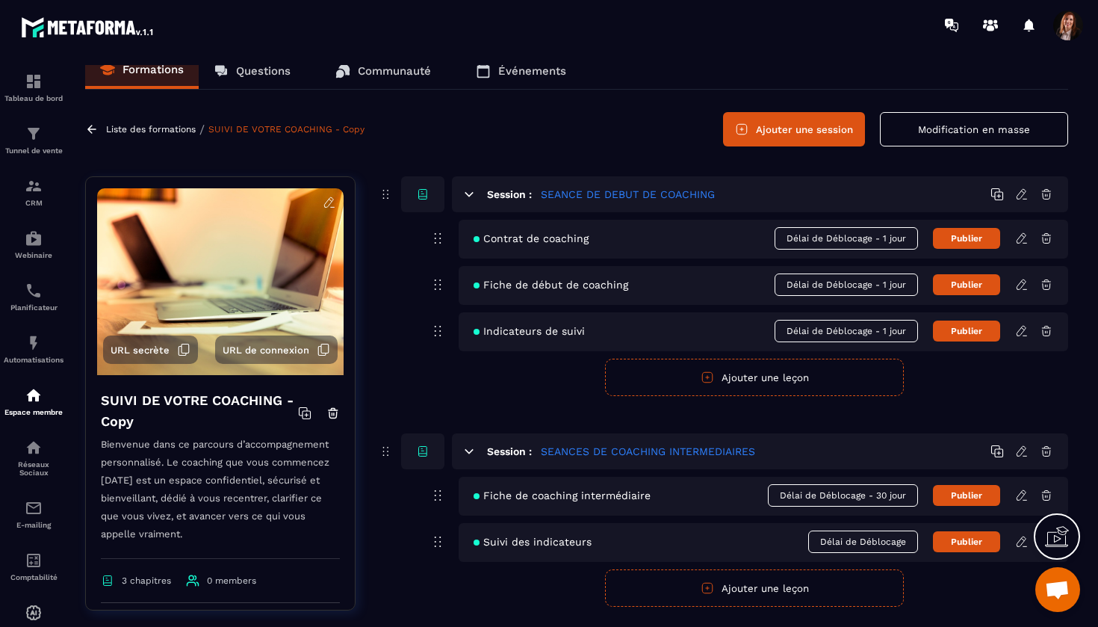
click at [137, 421] on h4 "SUIVI DE VOTRE COACHING - Copy" at bounding box center [199, 411] width 197 height 42
click at [39, 458] on div "Réseaux Sociaux" at bounding box center [34, 457] width 60 height 38
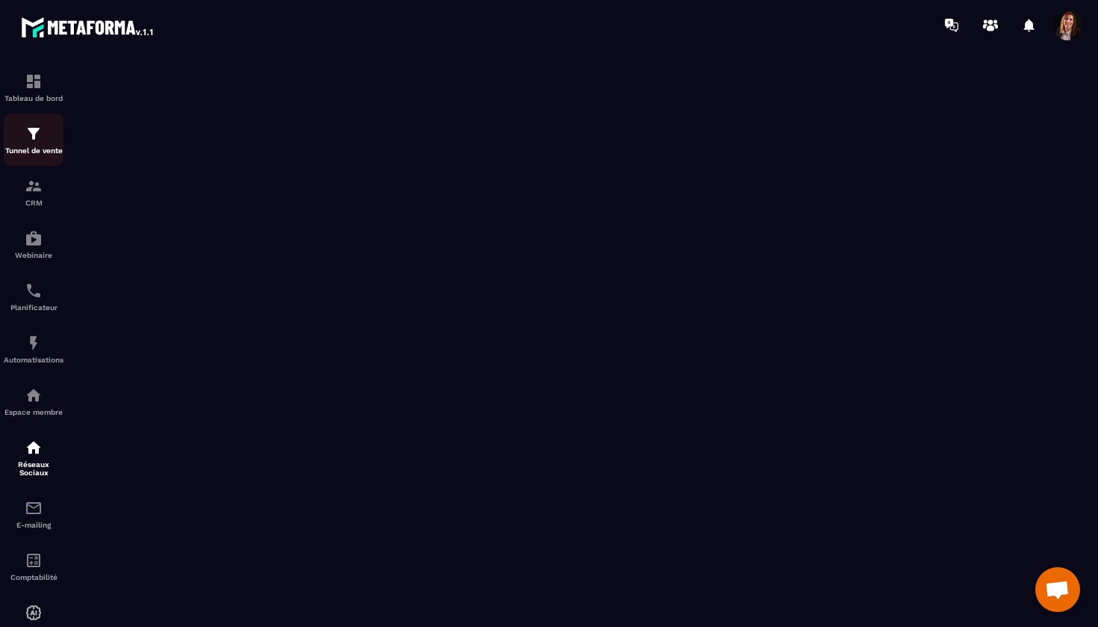
click at [40, 138] on img at bounding box center [34, 134] width 18 height 18
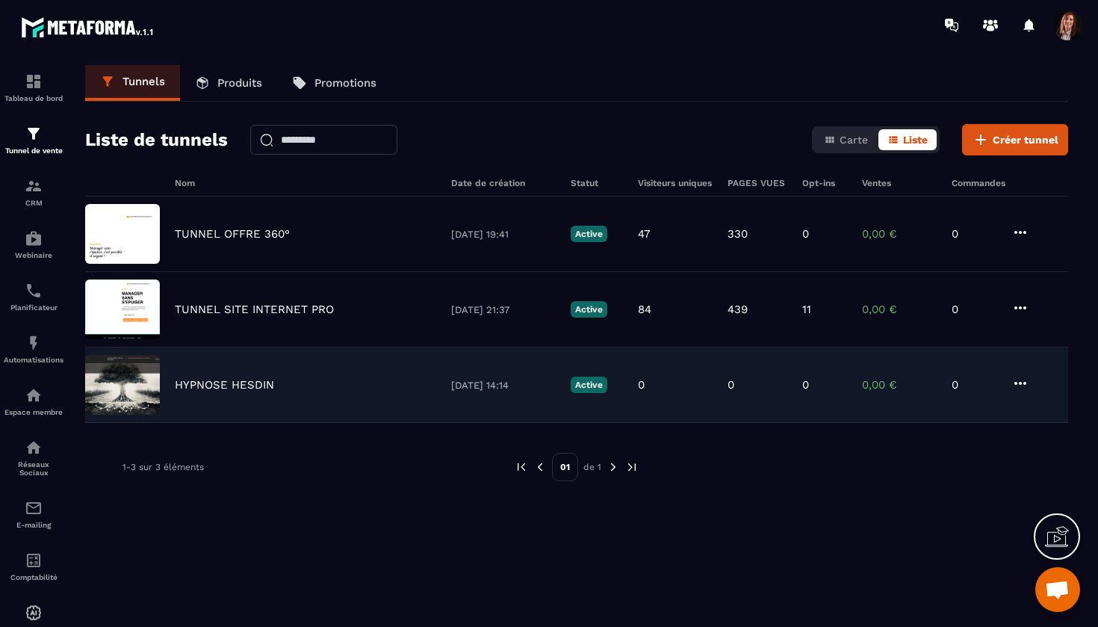
click at [245, 381] on p "HYPNOSE HESDIN" at bounding box center [224, 384] width 99 height 13
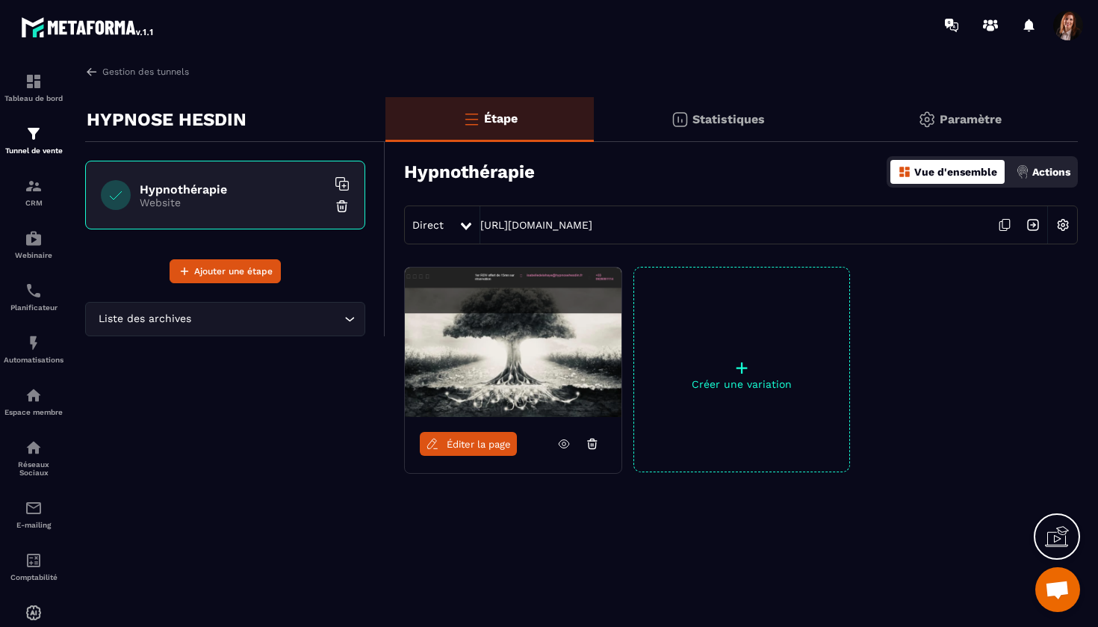
click at [480, 447] on span "Éditer la page" at bounding box center [479, 443] width 64 height 11
